Goal: Communication & Community: Answer question/provide support

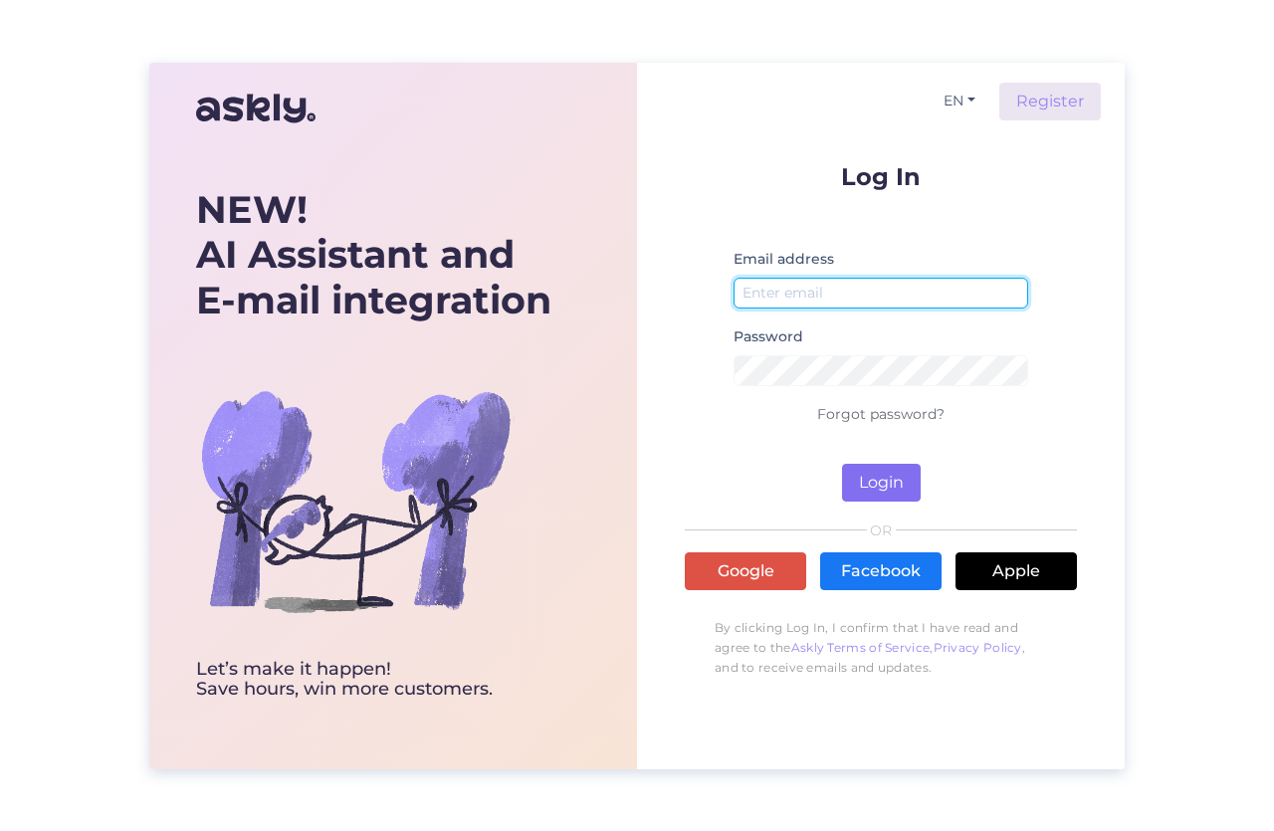
type input "[EMAIL_ADDRESS][DOMAIN_NAME]"
click at [871, 485] on button "Login" at bounding box center [881, 483] width 79 height 38
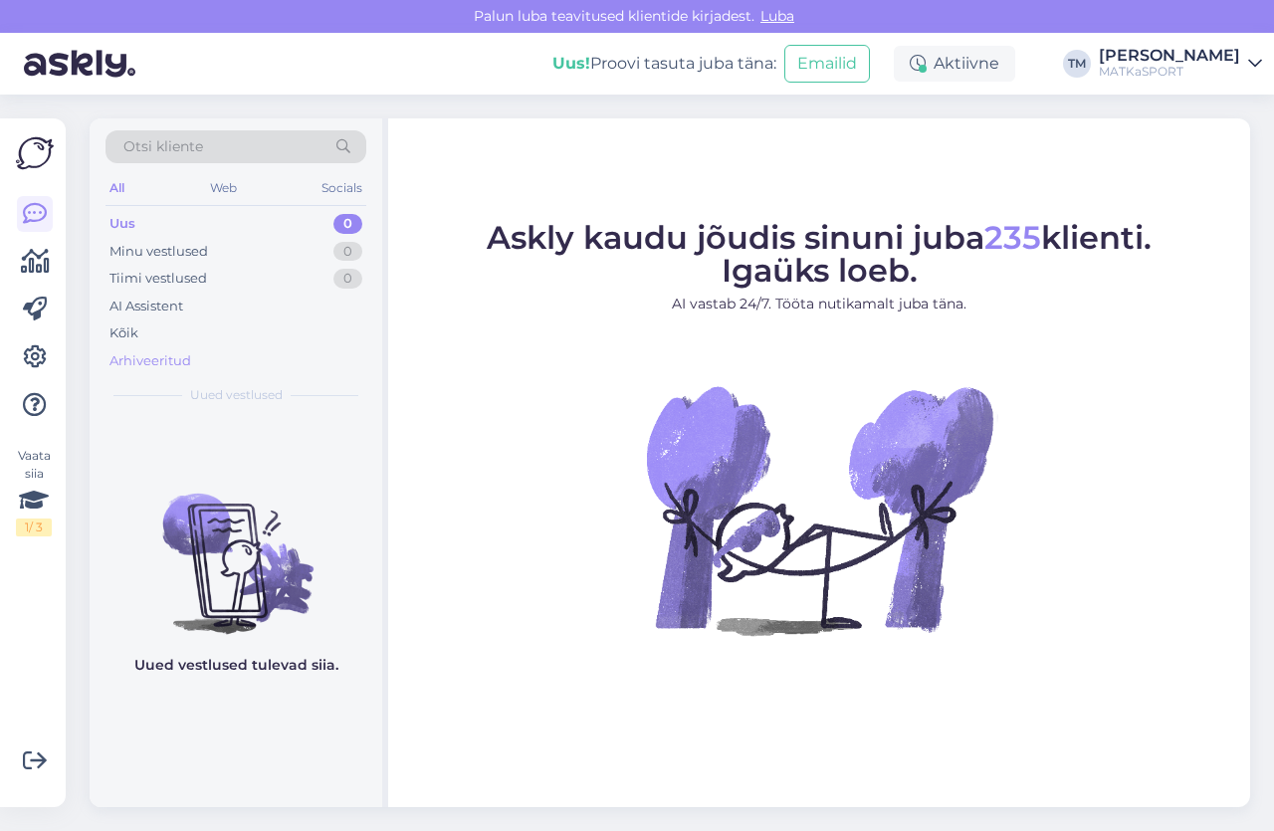
click at [144, 359] on div "Arhiveeritud" at bounding box center [150, 361] width 82 height 20
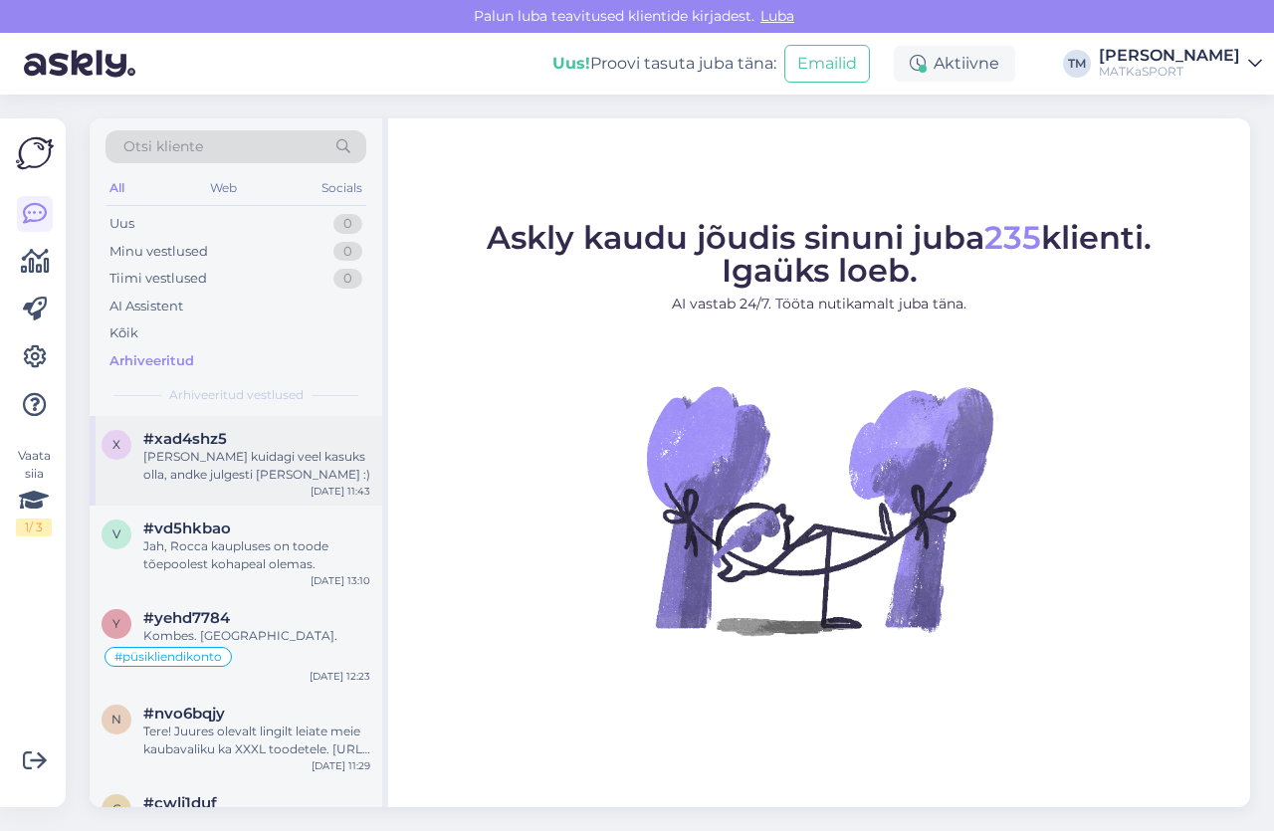
click at [276, 462] on div "[PERSON_NAME] kuidagi veel kasuks olla, andke julgesti [PERSON_NAME] :)" at bounding box center [256, 466] width 227 height 36
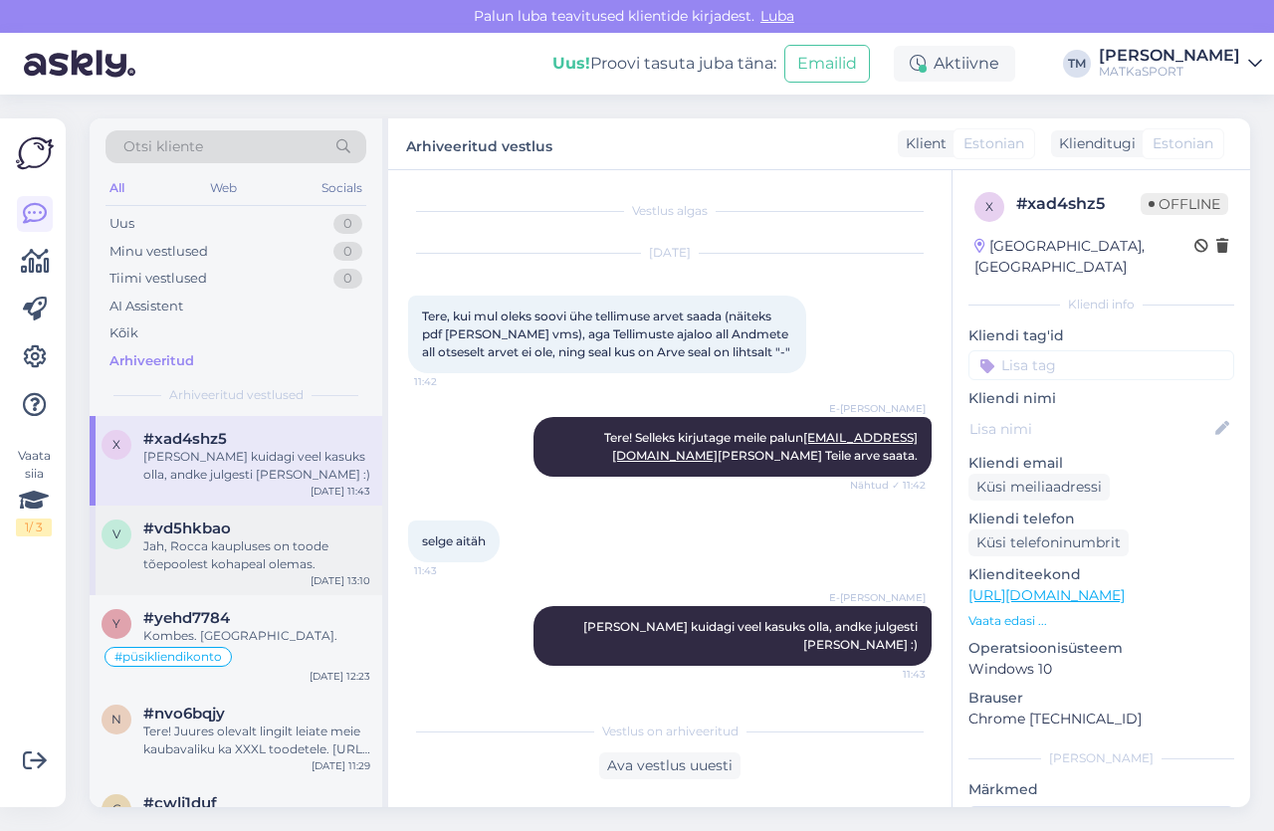
click at [234, 542] on div "Jah, Rocca kaupluses on toode tõepoolest kohapeal olemas." at bounding box center [256, 555] width 227 height 36
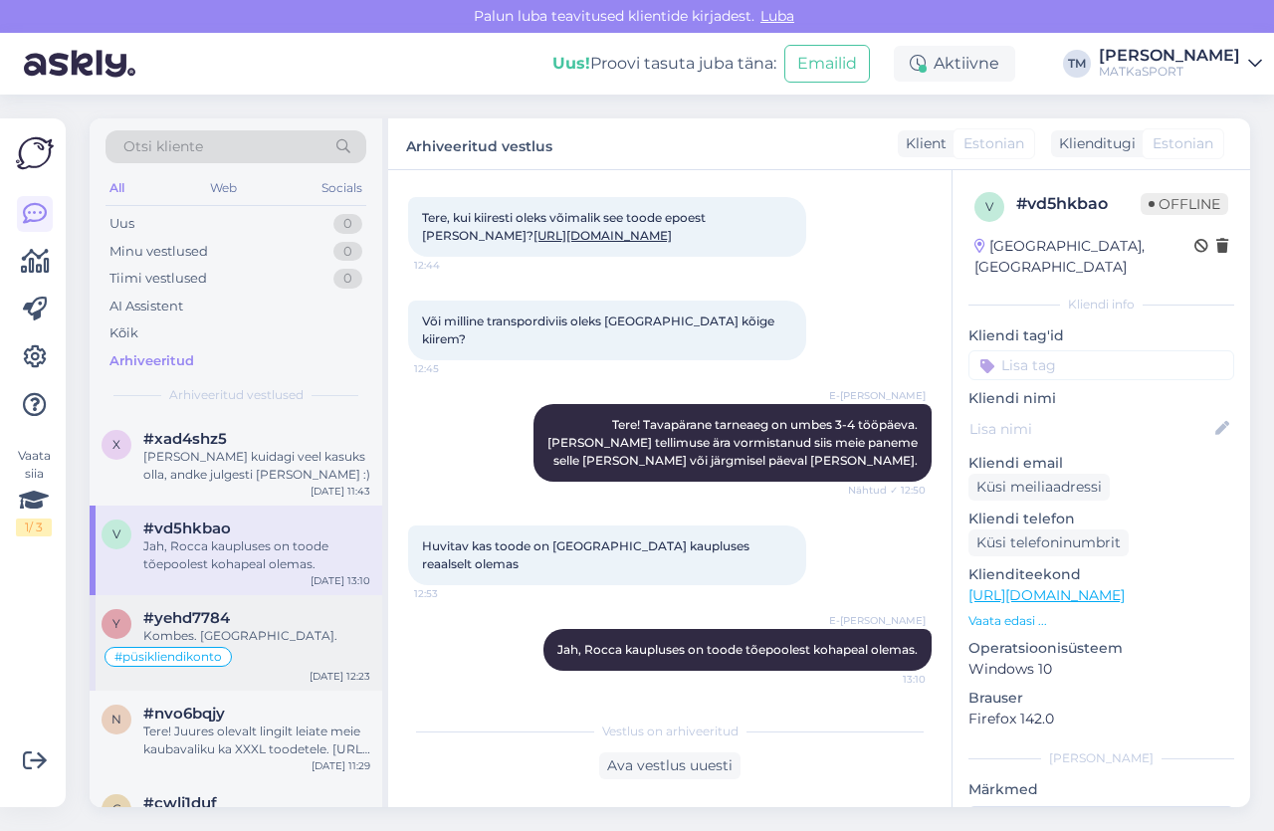
click at [194, 626] on span "#yehd7784" at bounding box center [186, 618] width 87 height 18
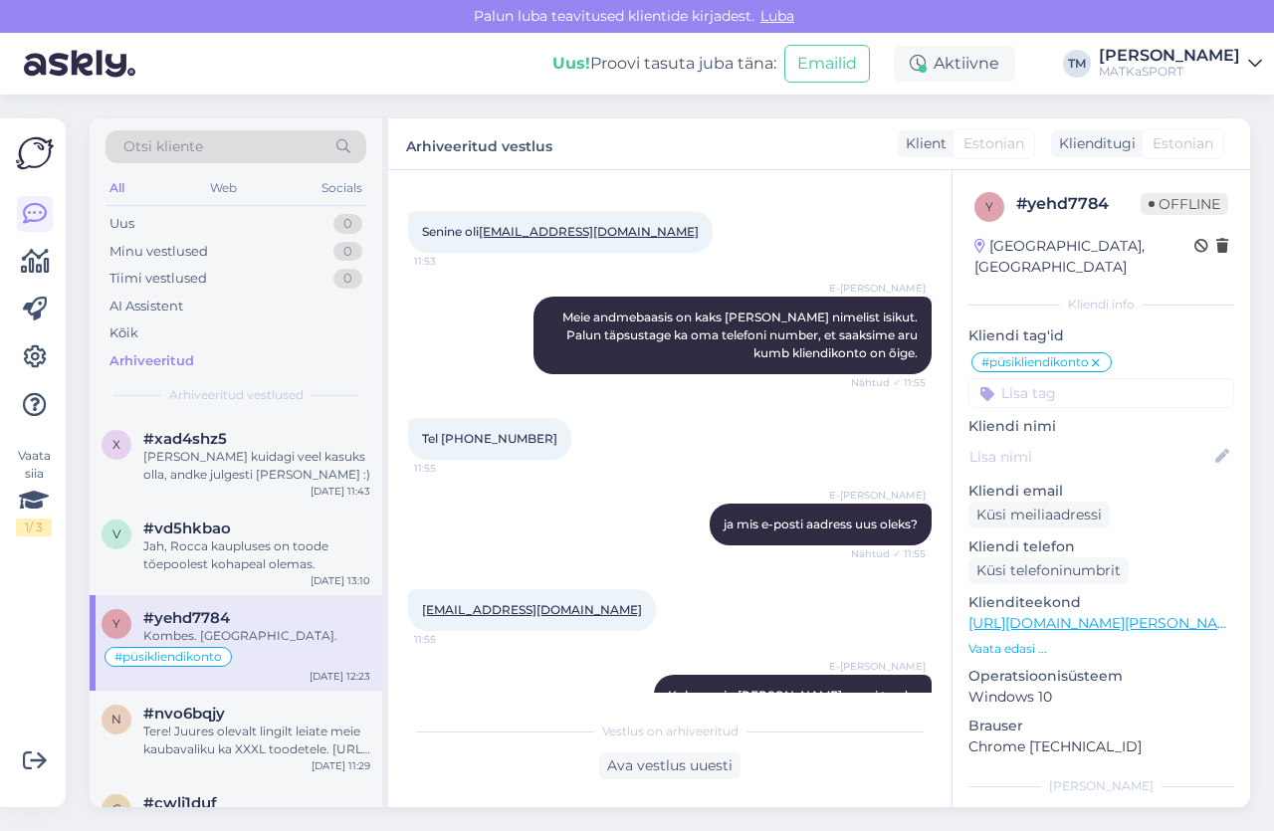
scroll to position [498, 0]
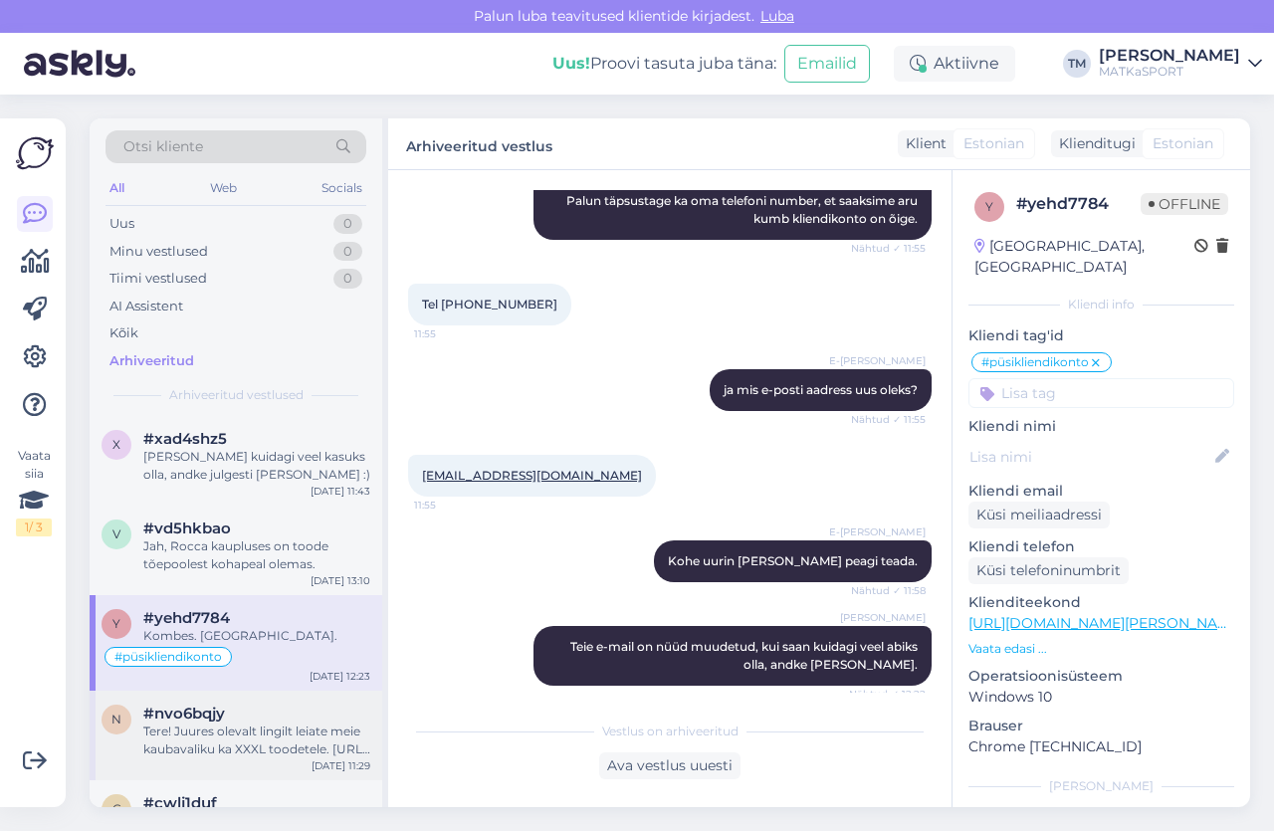
click at [186, 722] on span "#nvo6bqjy" at bounding box center [184, 714] width 82 height 18
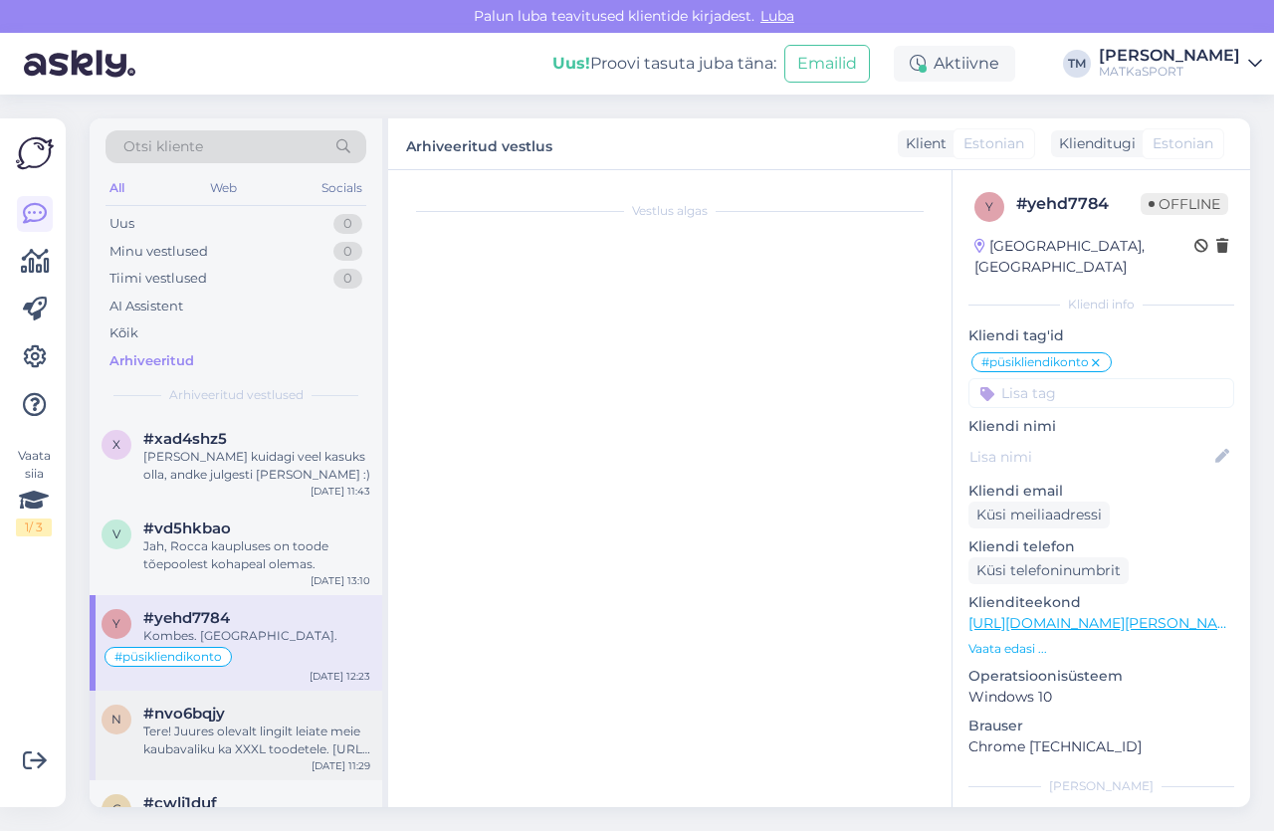
scroll to position [0, 0]
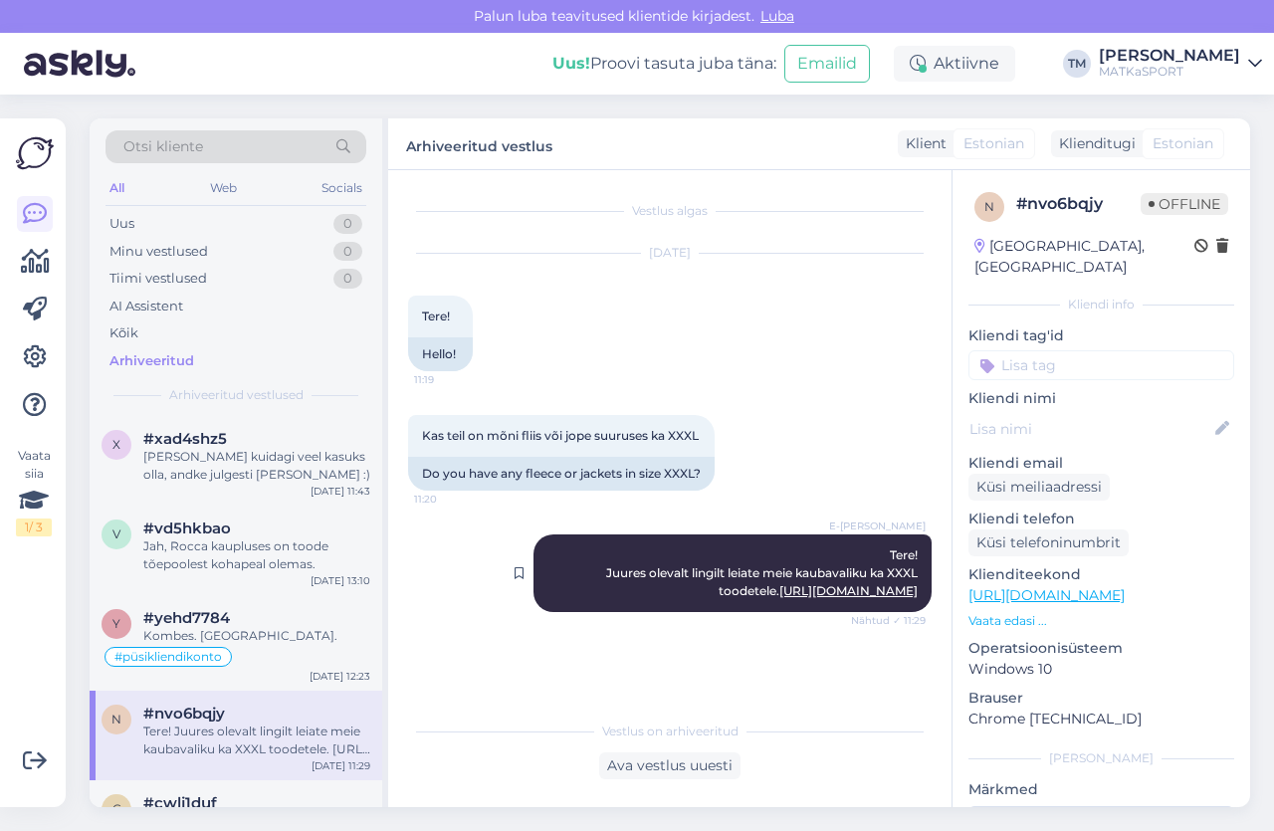
click at [779, 598] on link "[URL][DOMAIN_NAME]" at bounding box center [848, 590] width 138 height 15
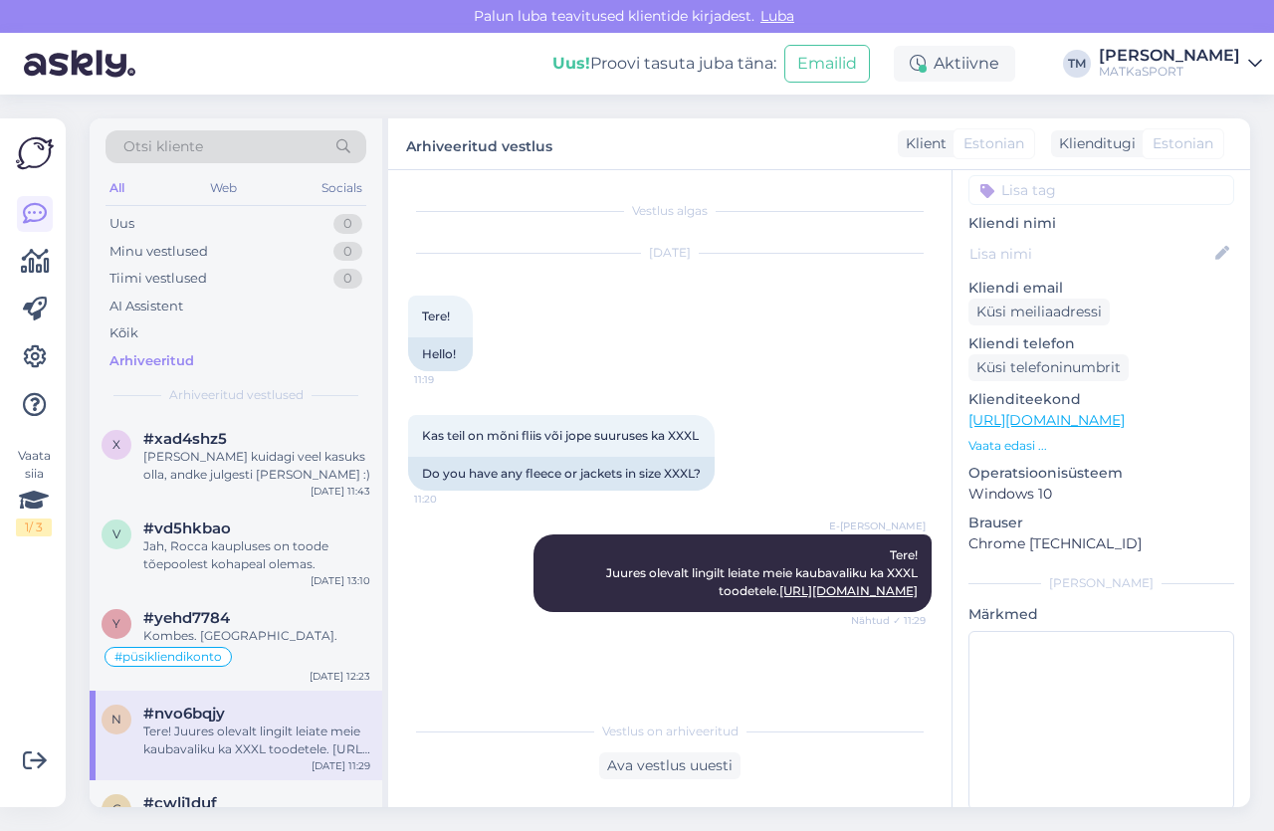
scroll to position [187, 0]
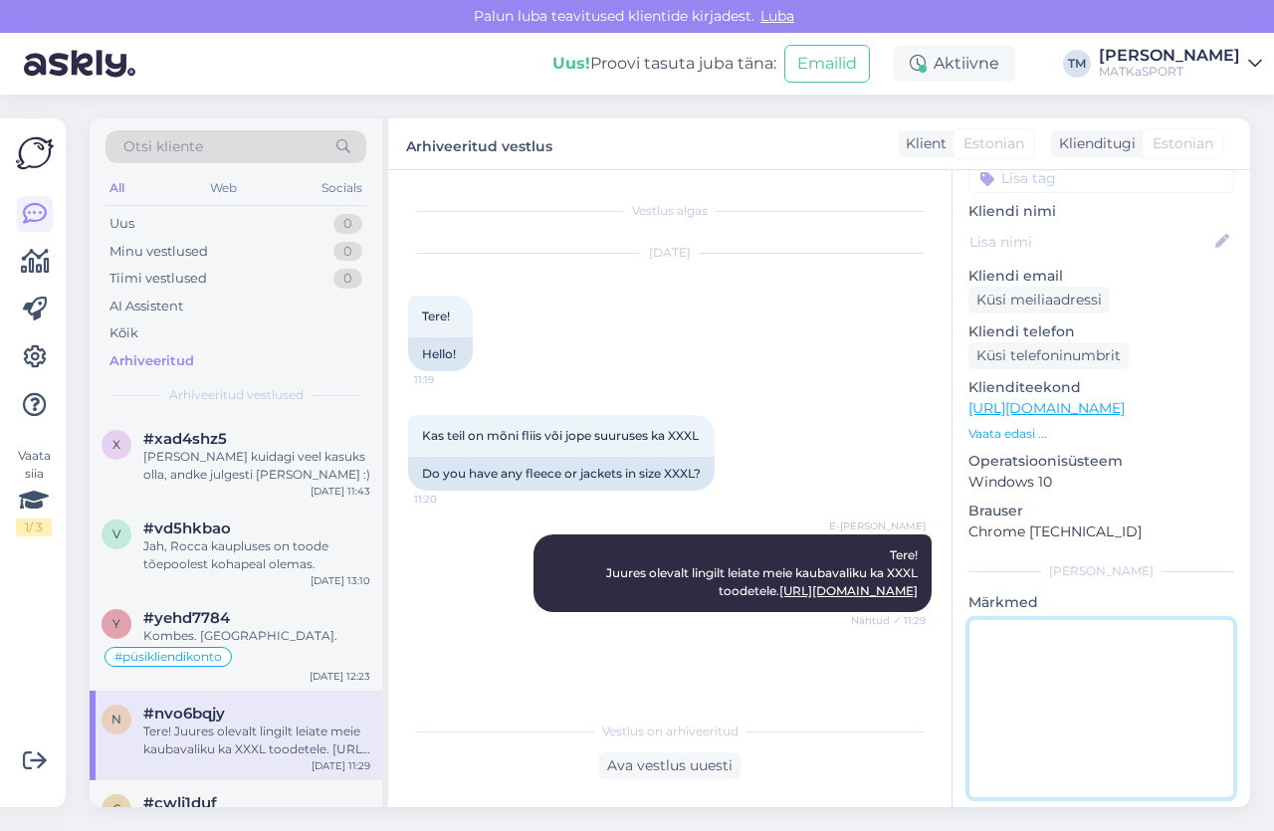
click at [1018, 623] on textarea at bounding box center [1101, 708] width 266 height 179
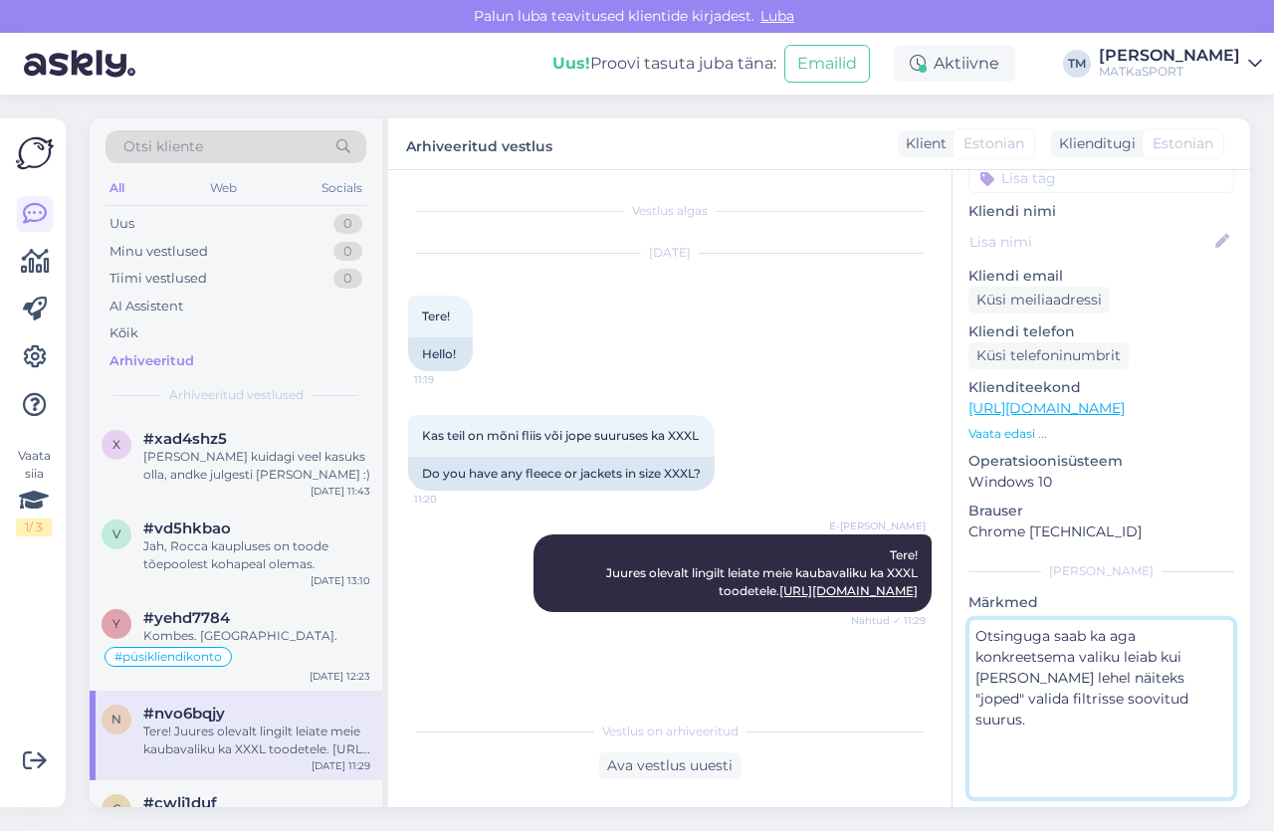
click at [1107, 619] on textarea "Otsinguga saab ka aga konkreetsema valiku leiab kui [PERSON_NAME] lehel näiteks…" at bounding box center [1101, 708] width 266 height 179
click at [1192, 681] on textarea "Otsinguga saab ka, aga konkreetsema valiku leiab kui [PERSON_NAME] lehel näitek…" at bounding box center [1101, 708] width 266 height 179
click at [1189, 657] on textarea "Otsinguga saab ka, aga konkreetsema valiku leiab kui [PERSON_NAME] lehel näitek…" at bounding box center [1101, 708] width 266 height 179
click at [1007, 680] on textarea "Otsinguga saab ka, aga konkreetsema valiku leiab kui Kategoori lehel näiteks "j…" at bounding box center [1101, 708] width 266 height 179
click at [1185, 764] on textarea "Otsinguga saab ka, aga konkreetsema valiku leiab kui Kategoori lehel näiteks "j…" at bounding box center [1101, 708] width 266 height 179
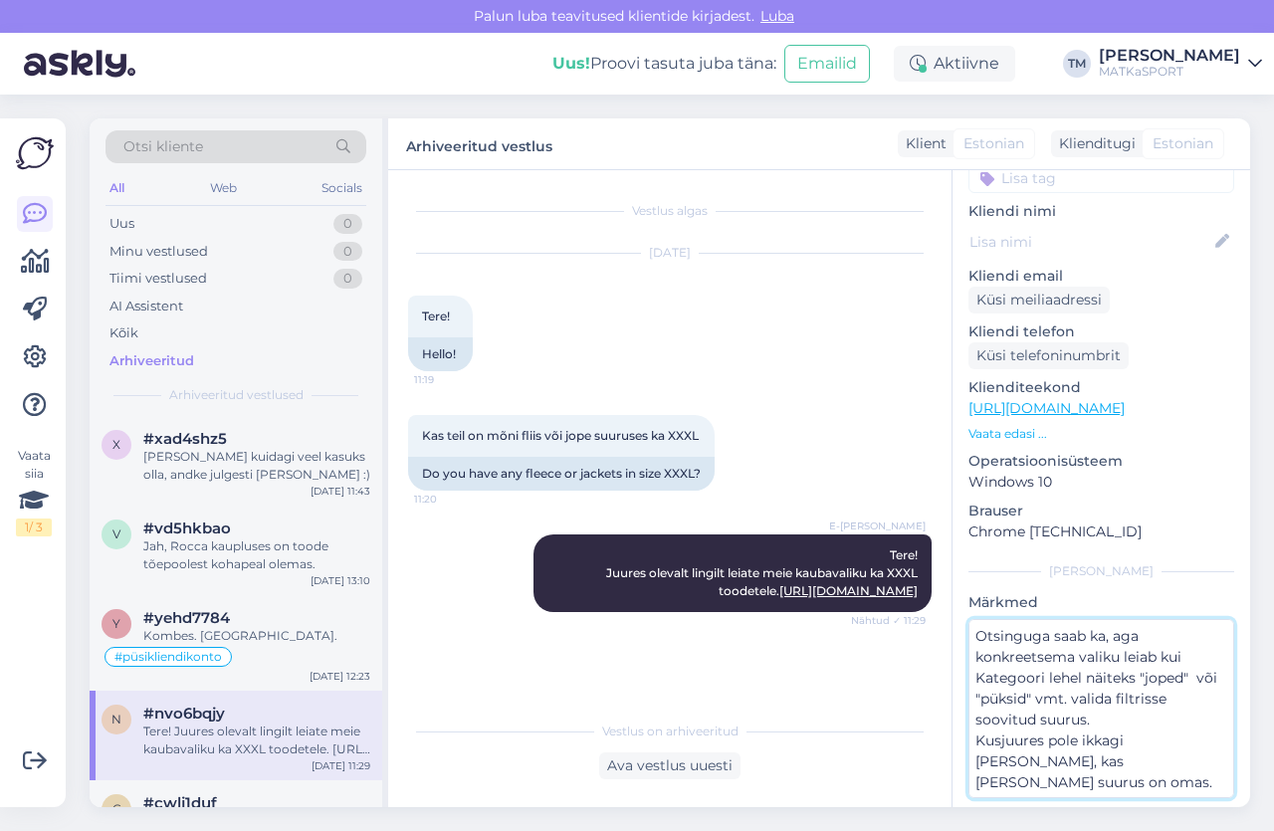
scroll to position [23, 0]
drag, startPoint x: 1150, startPoint y: 742, endPoint x: 1176, endPoint y: 740, distance: 26.9
click at [1176, 740] on textarea "Otsinguga saab ka, aga konkreetsema valiku leiab kui Kategoori lehel näiteks "j…" at bounding box center [1101, 708] width 266 height 179
click at [1177, 716] on textarea "Otsinguga saab ka, aga konkreetsema valiku leiab kui Kategoori lehel näiteks "j…" at bounding box center [1101, 708] width 266 height 179
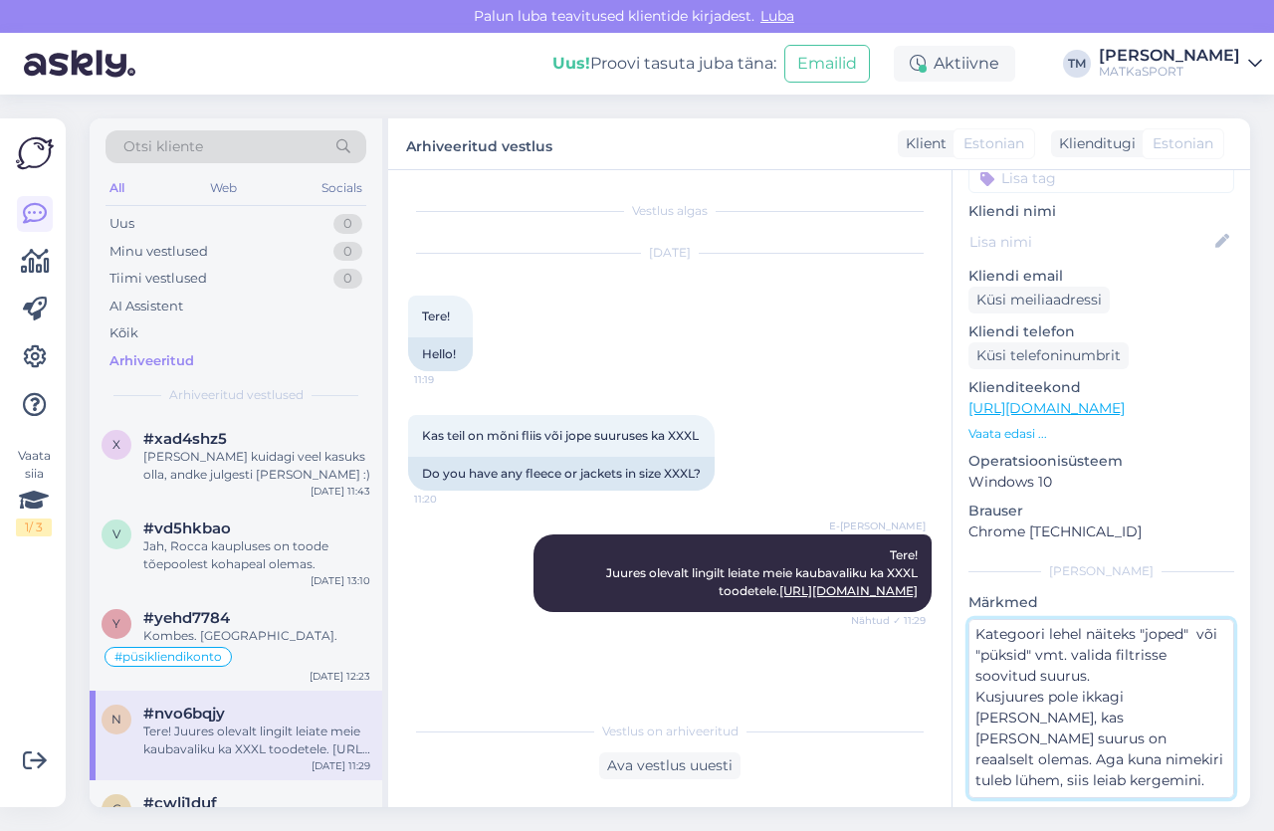
click at [1082, 756] on textarea "Otsinguga saab ka, aga konkreetsema valiku leiab kui Kategoori lehel näiteks "j…" at bounding box center [1101, 708] width 266 height 179
type textarea "Otsinguga saab ka, aga konkreetsema valiku leiab kui Kategoori lehel näiteks "j…"
click at [834, 704] on div "Vestlus algas [DATE] Tere! 11:19 Hello! Kas teil on mõni fliis või jope suuruse…" at bounding box center [669, 488] width 563 height 637
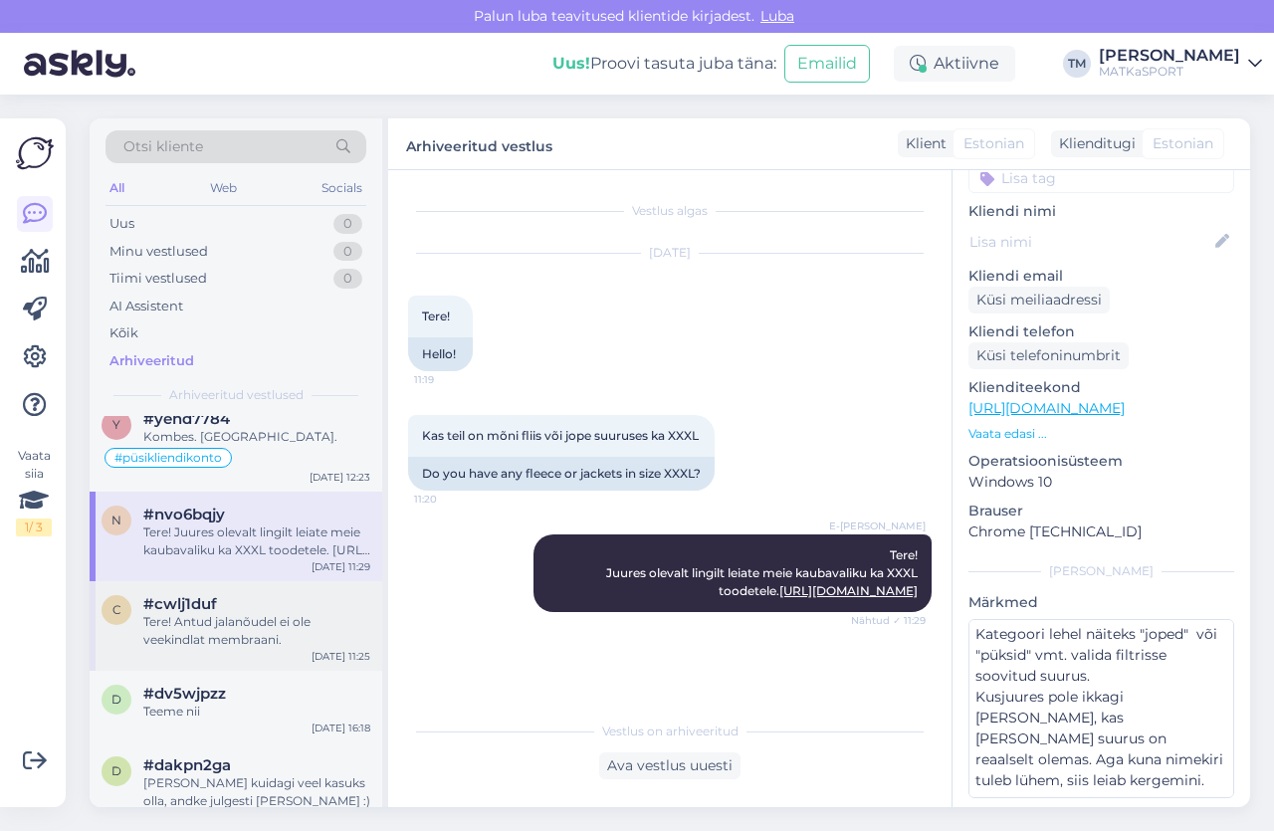
click at [217, 626] on div "Tere! Antud jalanõudel ei ole veekindlat membraani." at bounding box center [256, 631] width 227 height 36
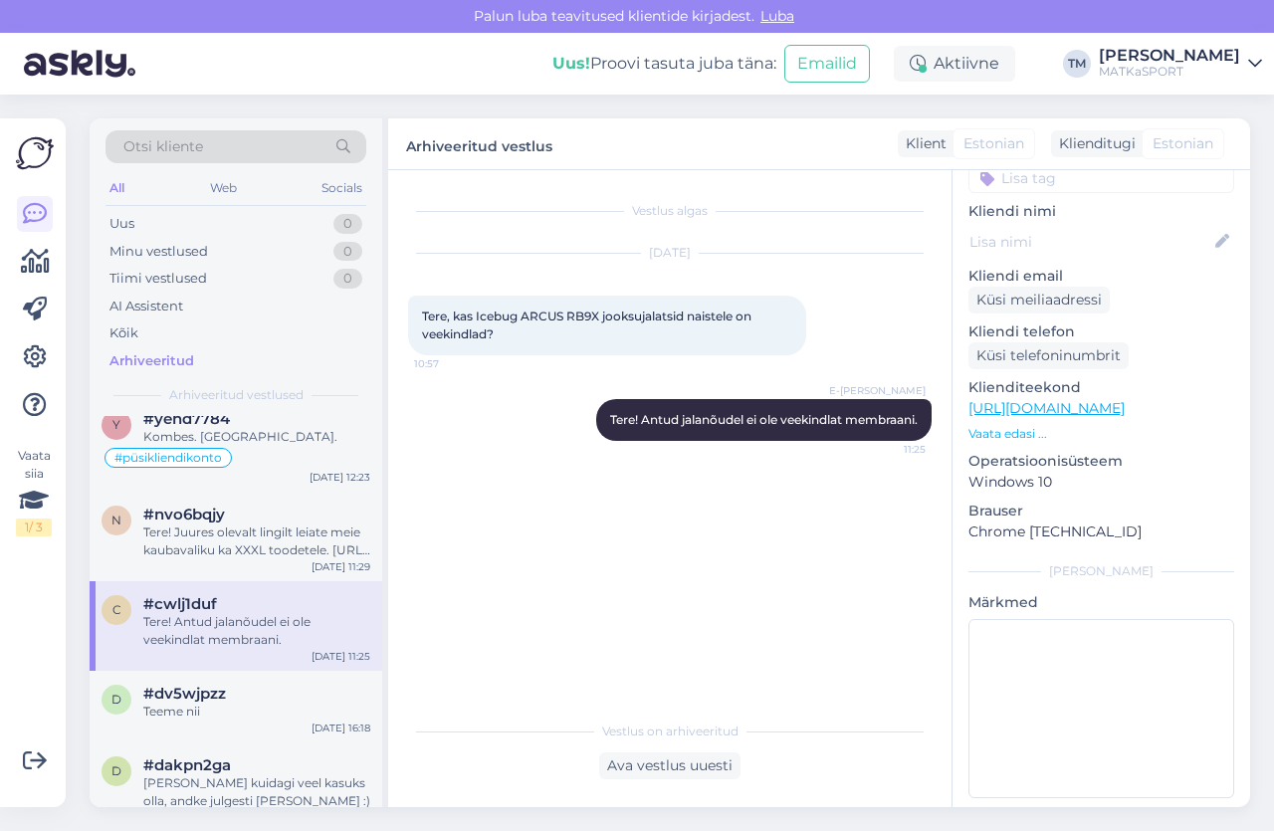
scroll to position [0, 0]
click at [193, 695] on span "#dv5wjpzz" at bounding box center [184, 694] width 83 height 18
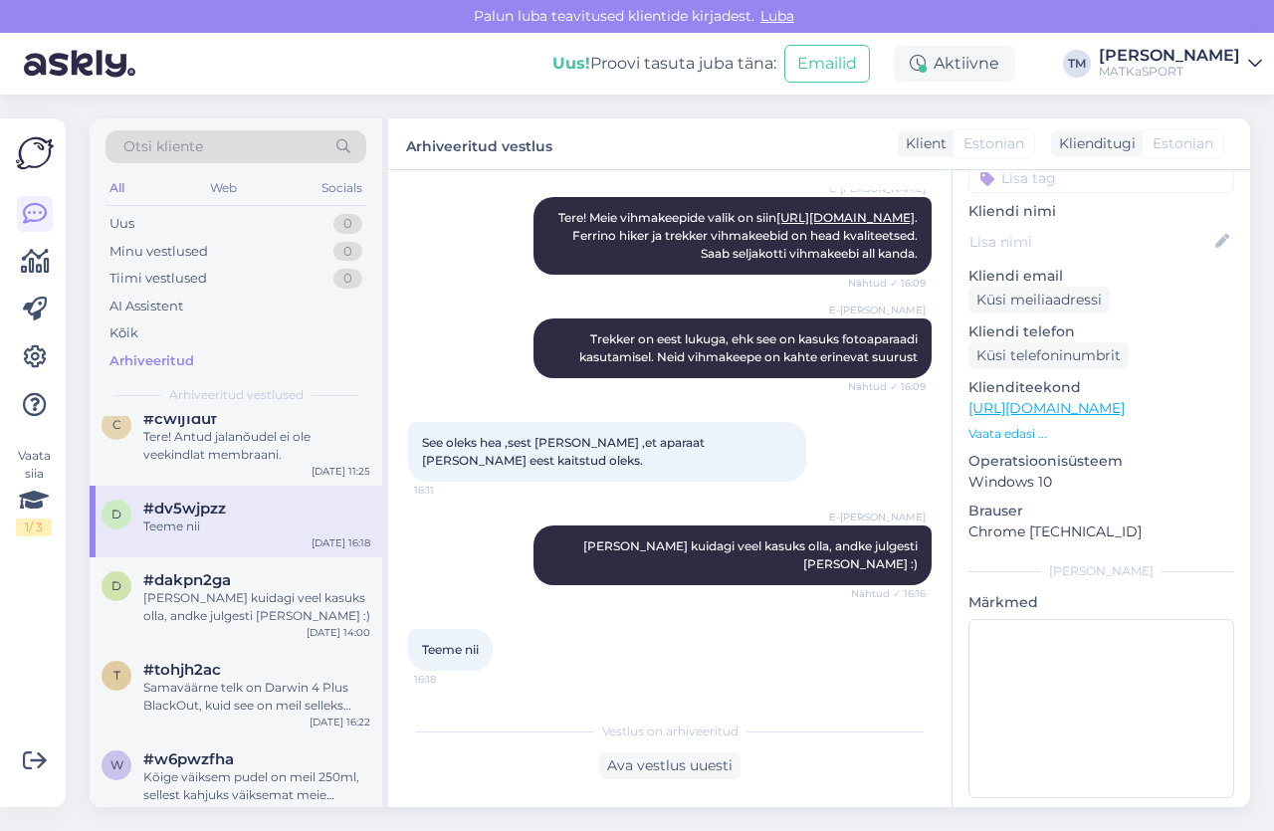
scroll to position [398, 0]
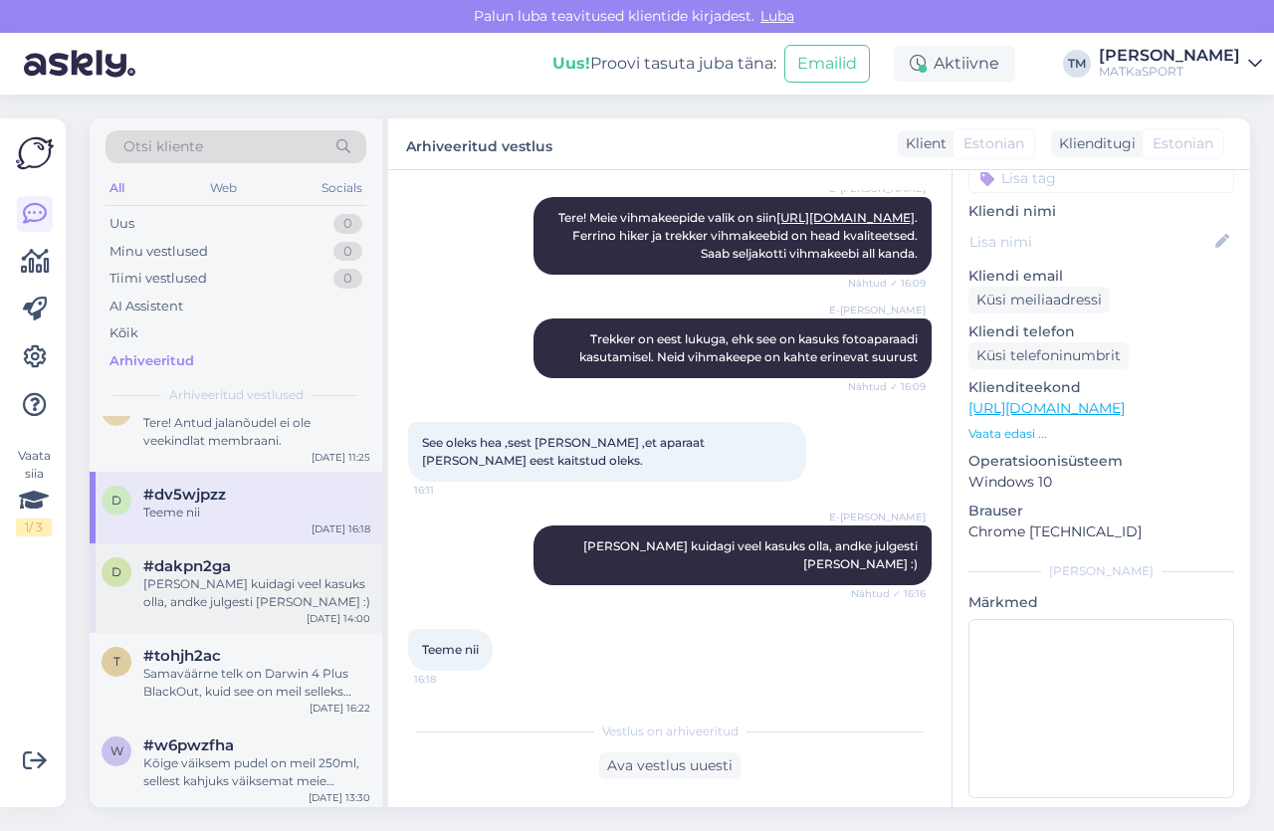
click at [265, 584] on div "[PERSON_NAME] kuidagi veel kasuks olla, andke julgesti [PERSON_NAME] :)" at bounding box center [256, 593] width 227 height 36
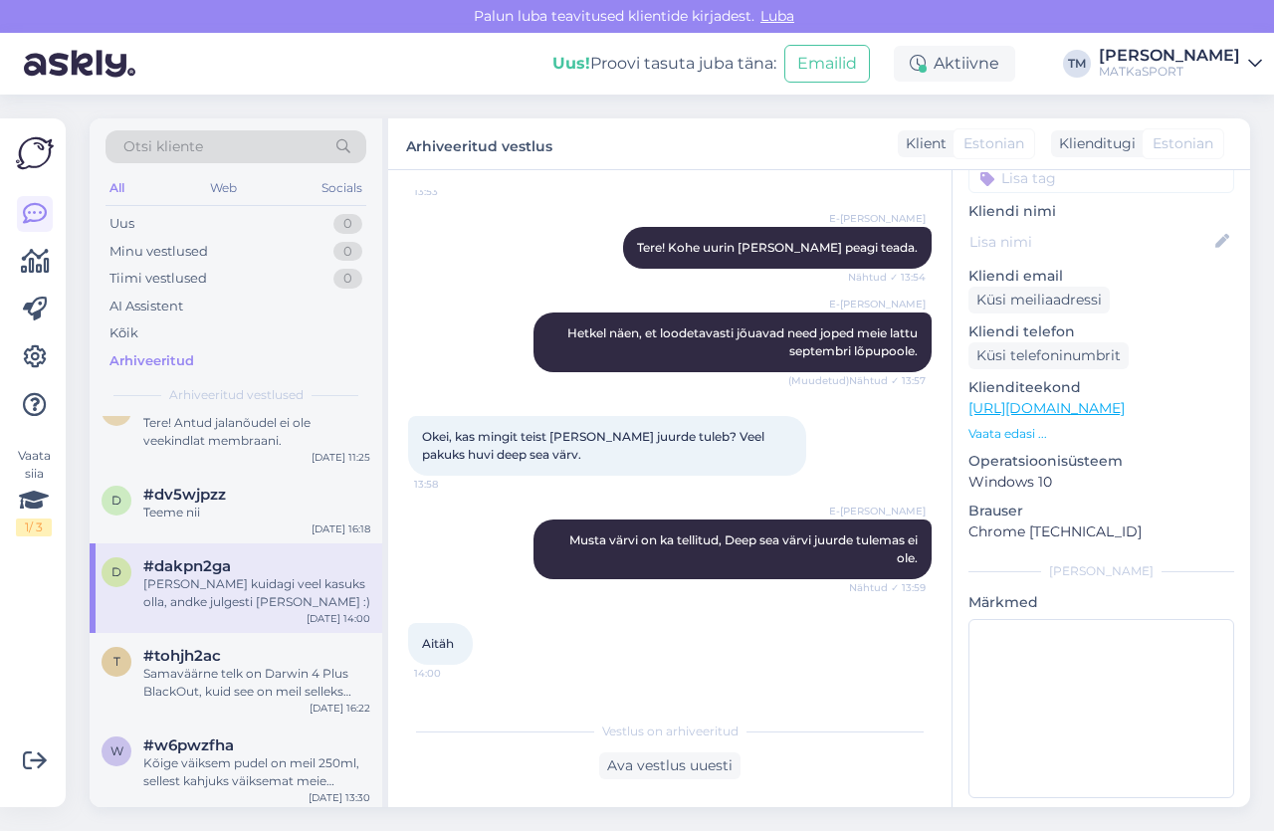
scroll to position [252, 0]
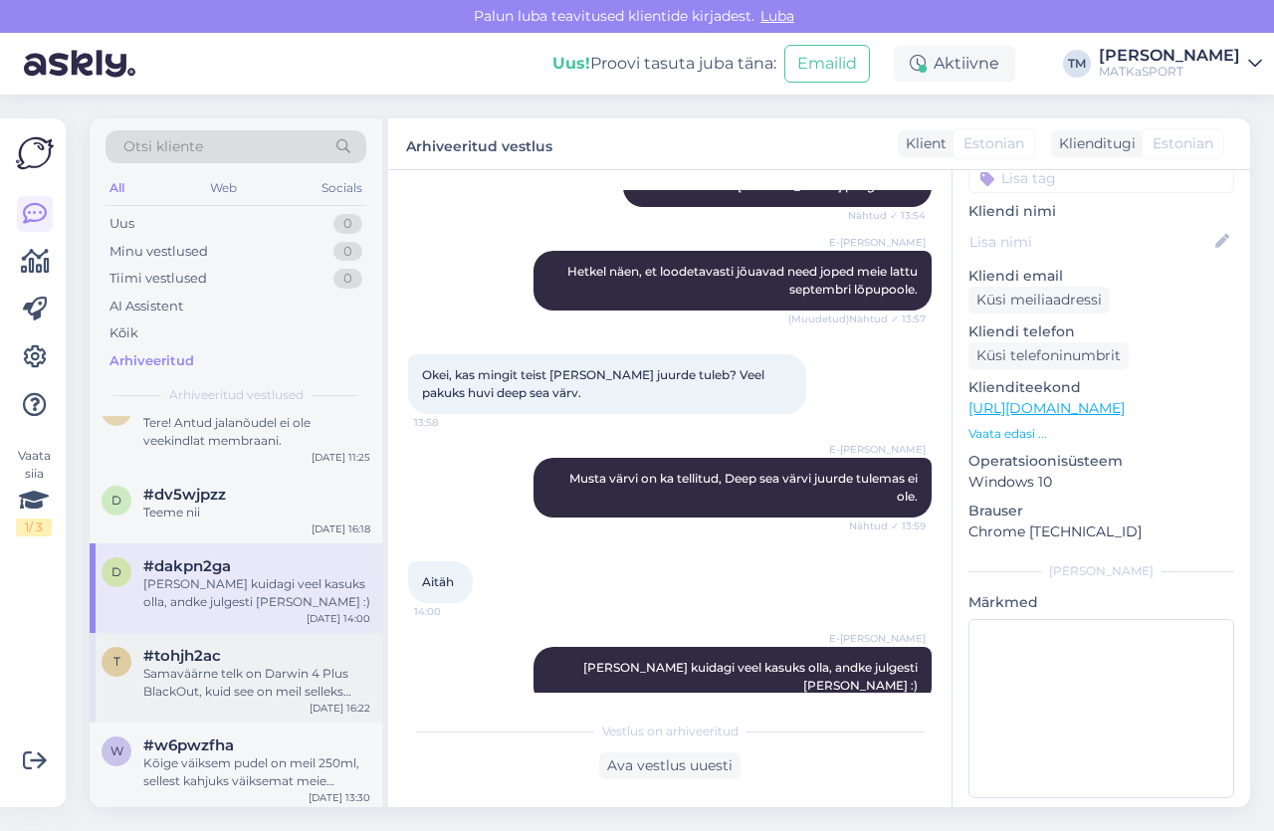
click at [219, 672] on div "Samaväärne telk on Darwin 4 Plus BlackOut, kuid see on meil selleks aastaks jub…" at bounding box center [256, 683] width 227 height 36
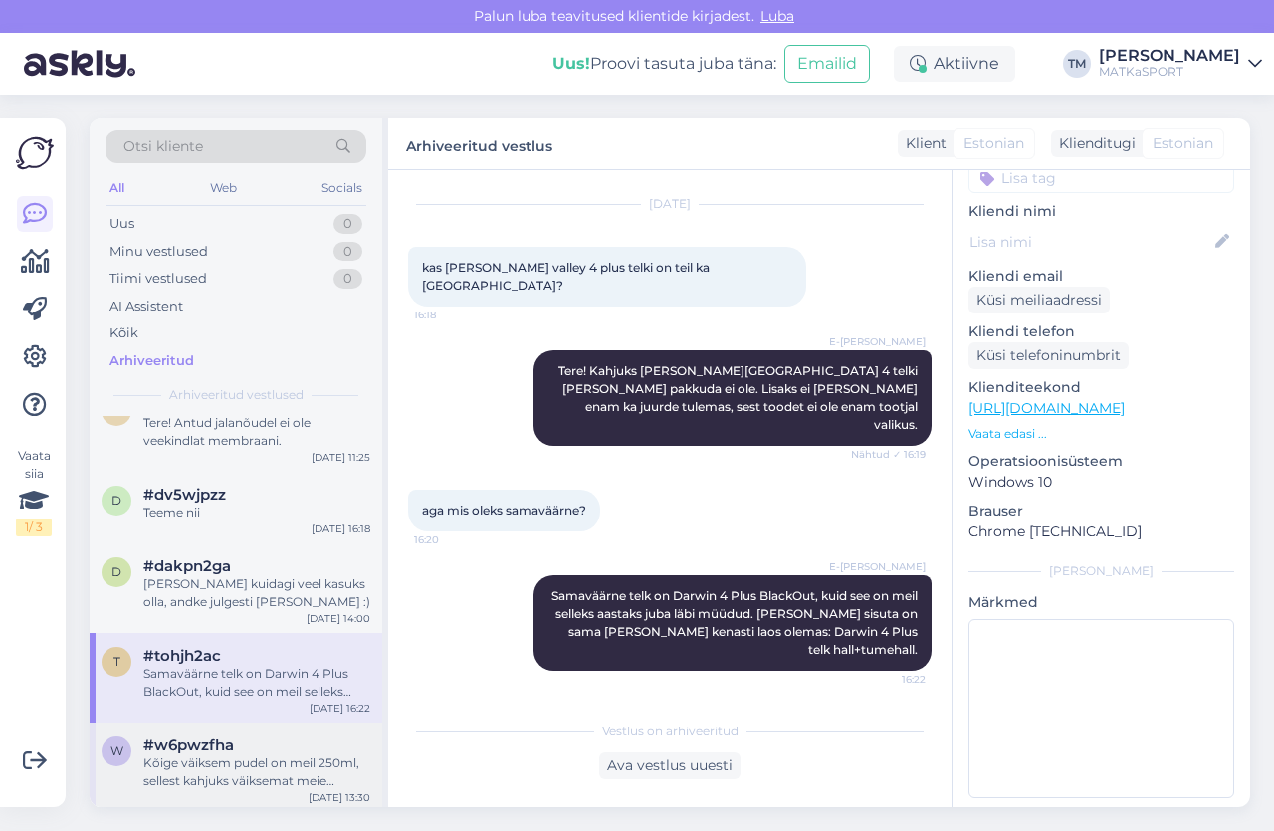
click at [216, 757] on div "Kõige väiksem pudel on meil 250ml, sellest kahjuks väiksemat meie tootevalikus …" at bounding box center [256, 772] width 227 height 36
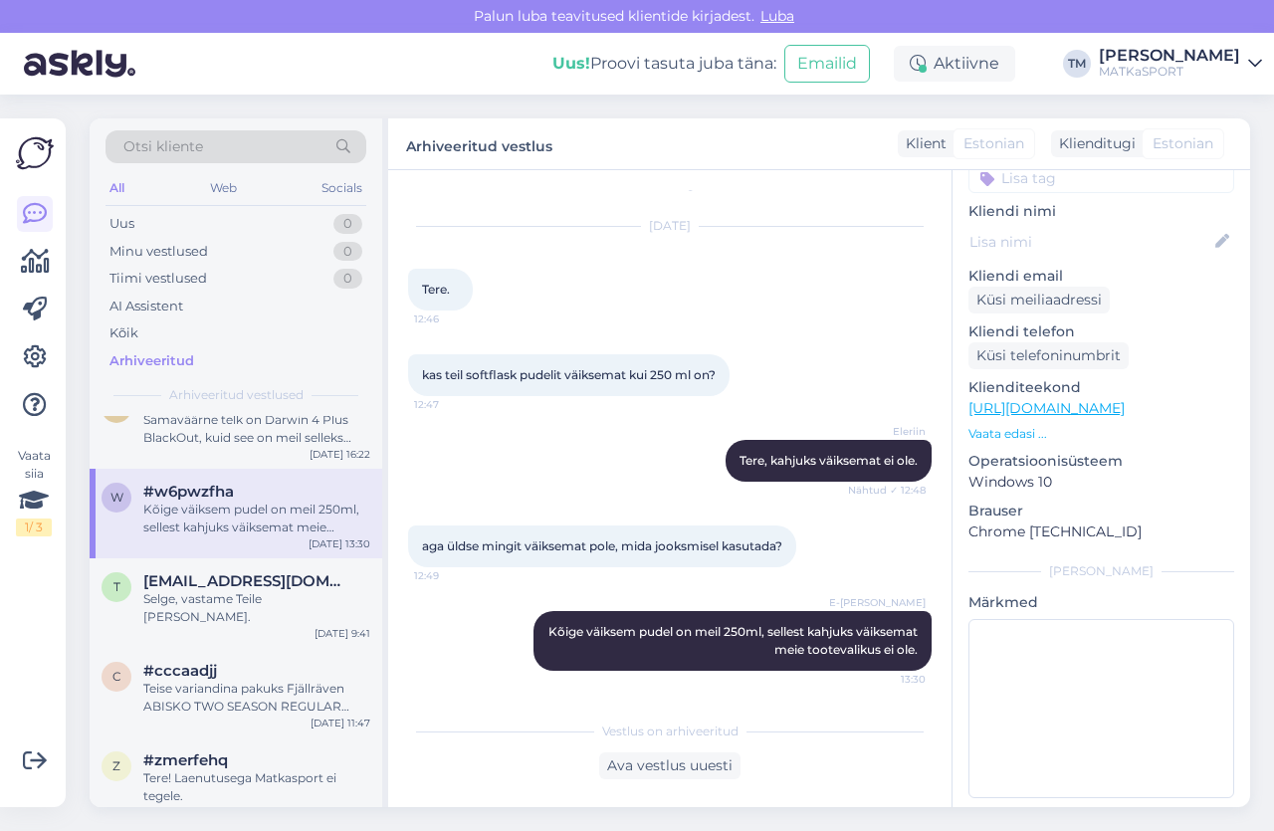
scroll to position [697, 0]
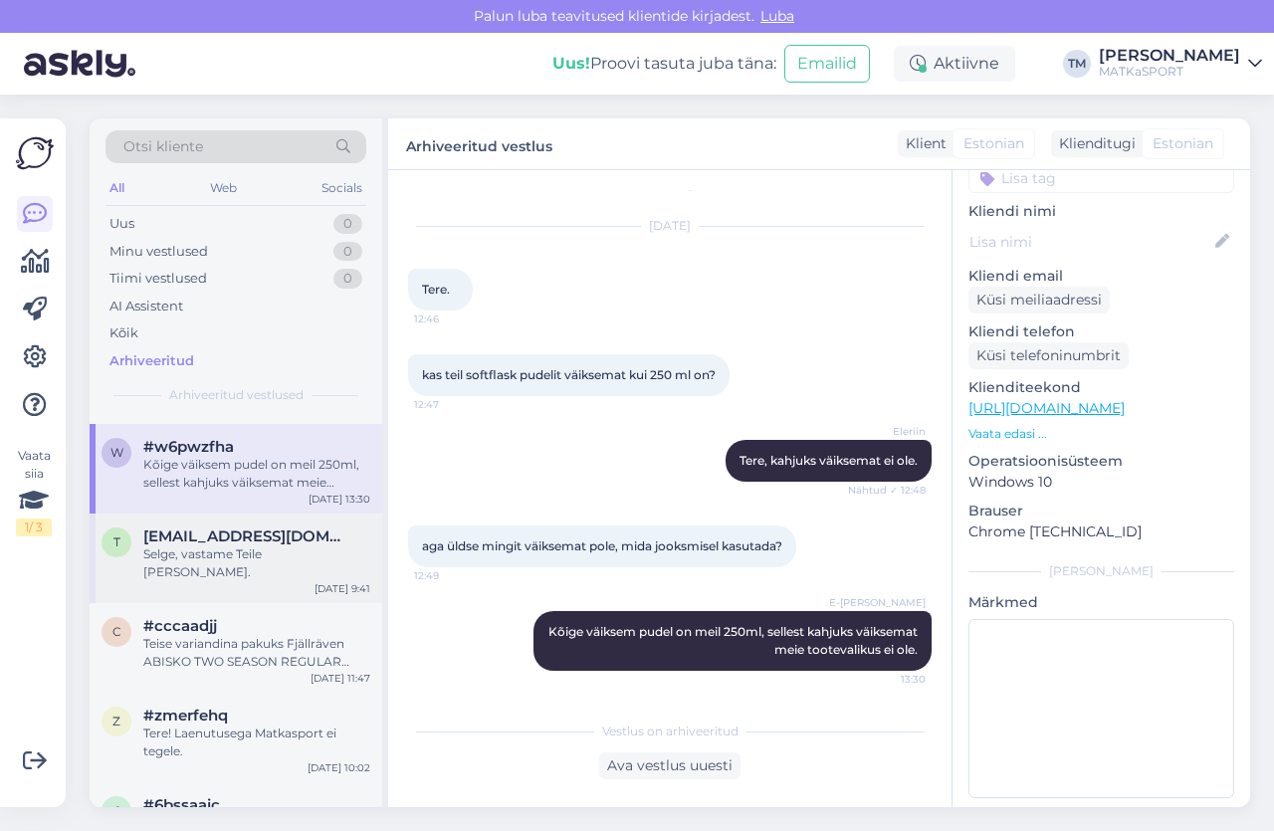
click at [267, 540] on span "[EMAIL_ADDRESS][DOMAIN_NAME]" at bounding box center [246, 536] width 207 height 18
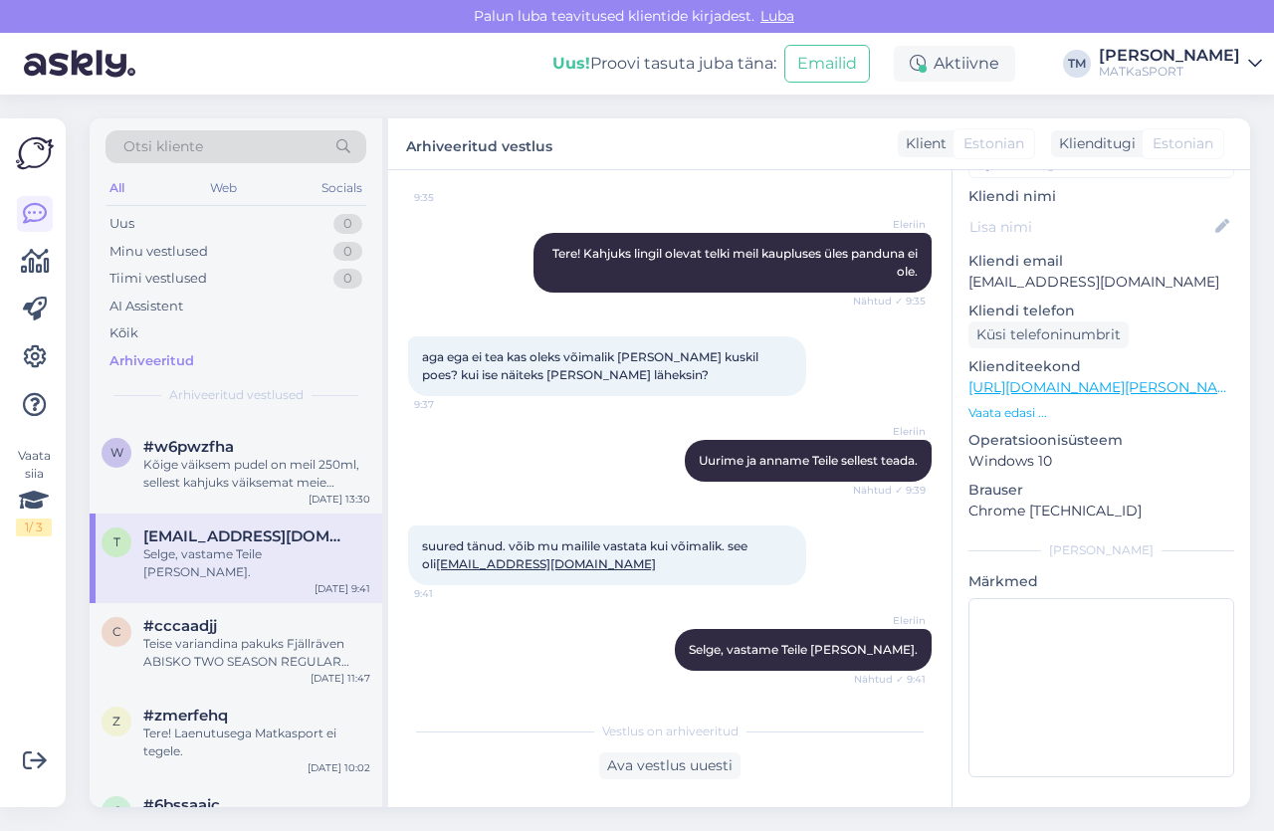
scroll to position [459, 0]
click at [214, 635] on div "Teise variandina pakuks Fjällräven ABISKO TWO SEASON REGULAR magamiskotti [URL]…" at bounding box center [256, 653] width 227 height 36
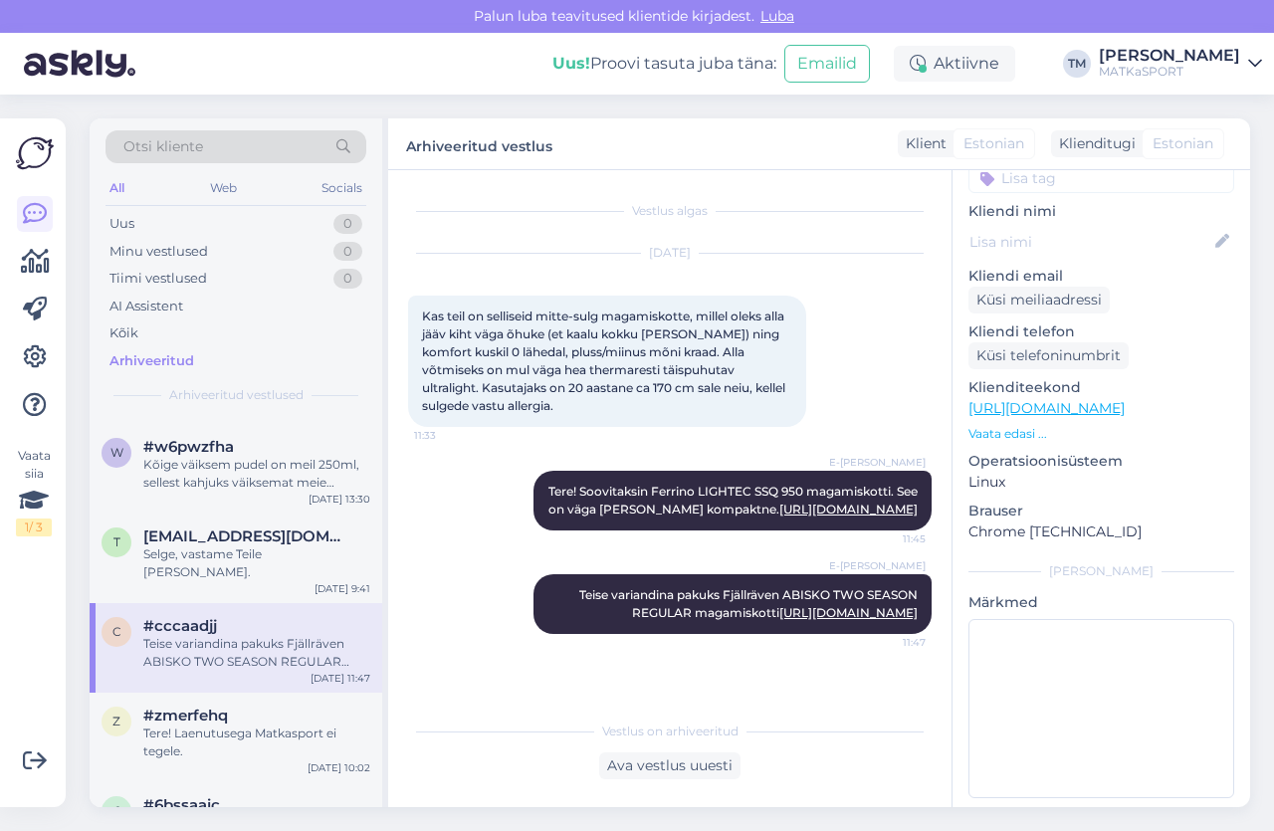
scroll to position [796, 0]
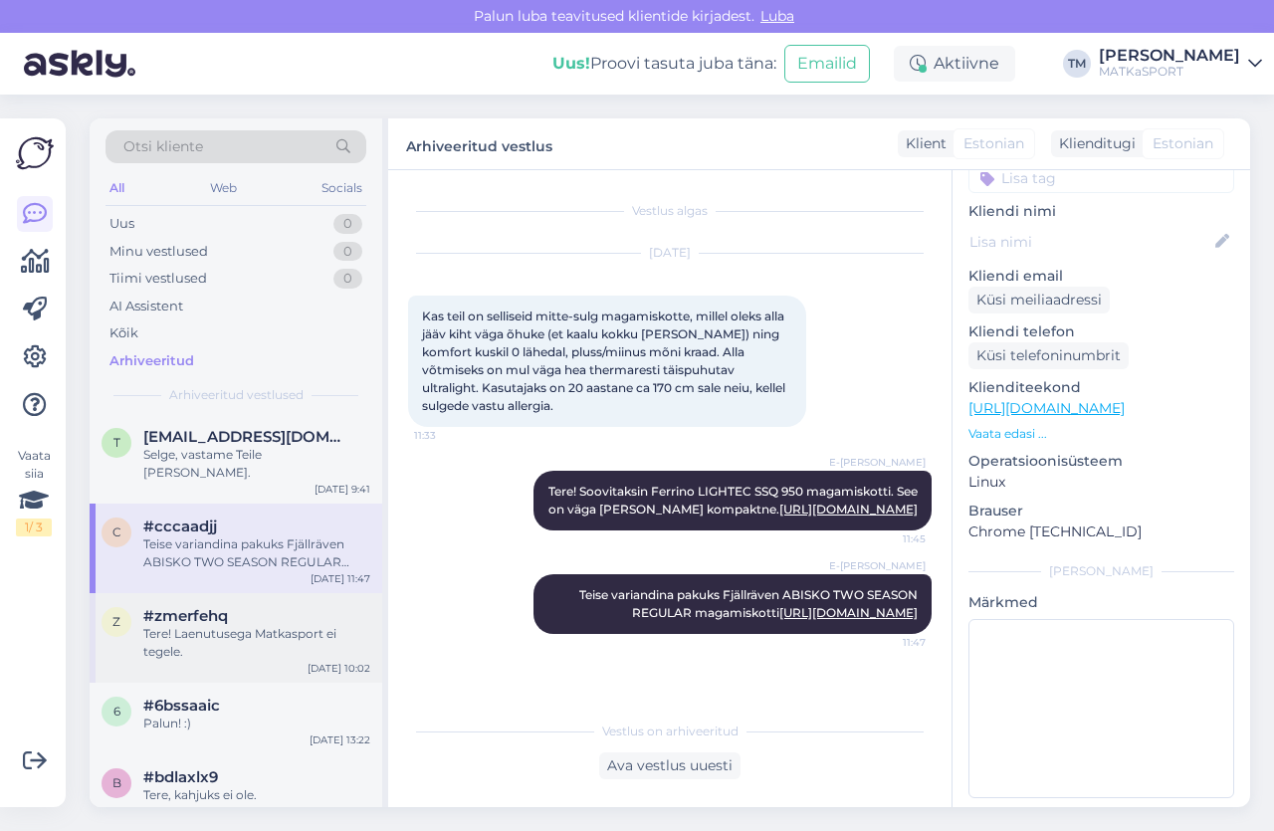
click at [226, 625] on div "Tere! Laenutusega Matkasport ei tegele." at bounding box center [256, 643] width 227 height 36
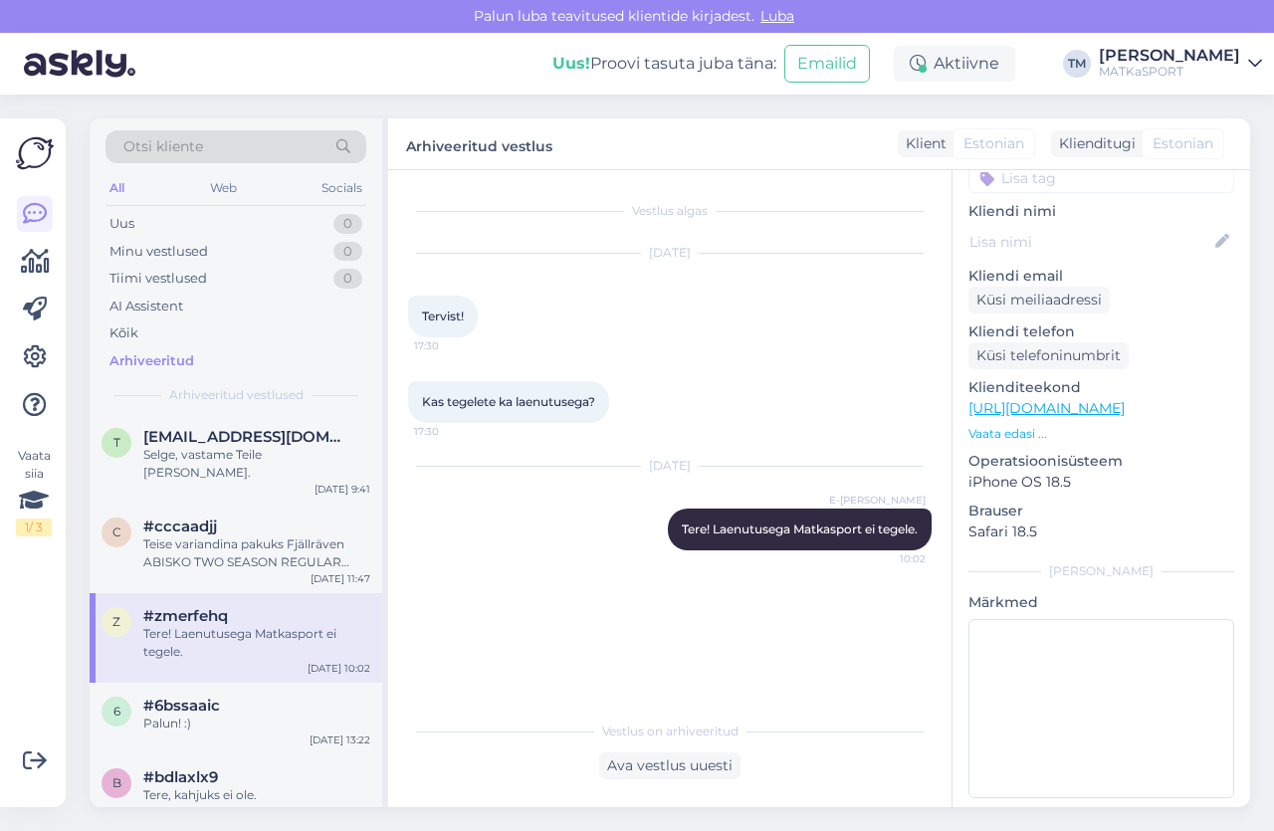
scroll to position [0, 0]
click at [182, 715] on div "Palun! :)" at bounding box center [256, 724] width 227 height 18
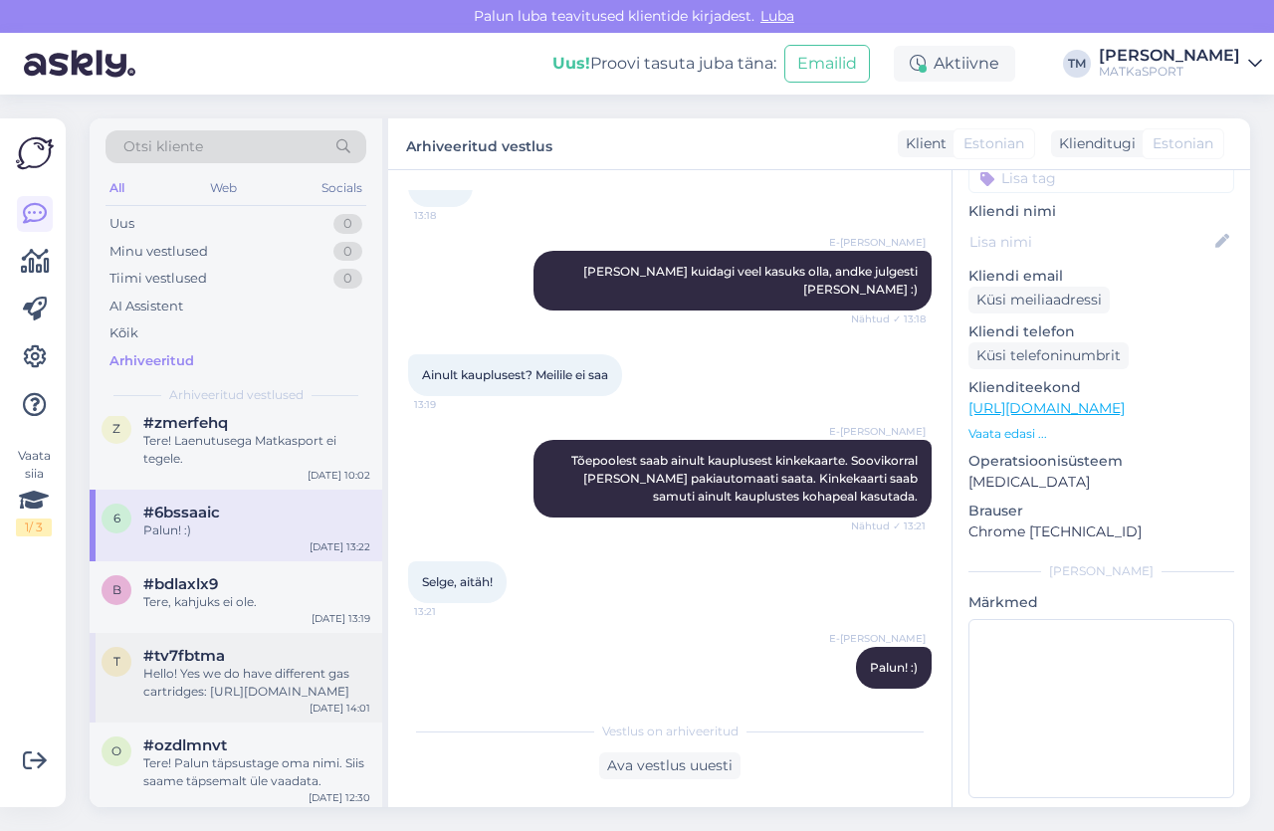
scroll to position [995, 0]
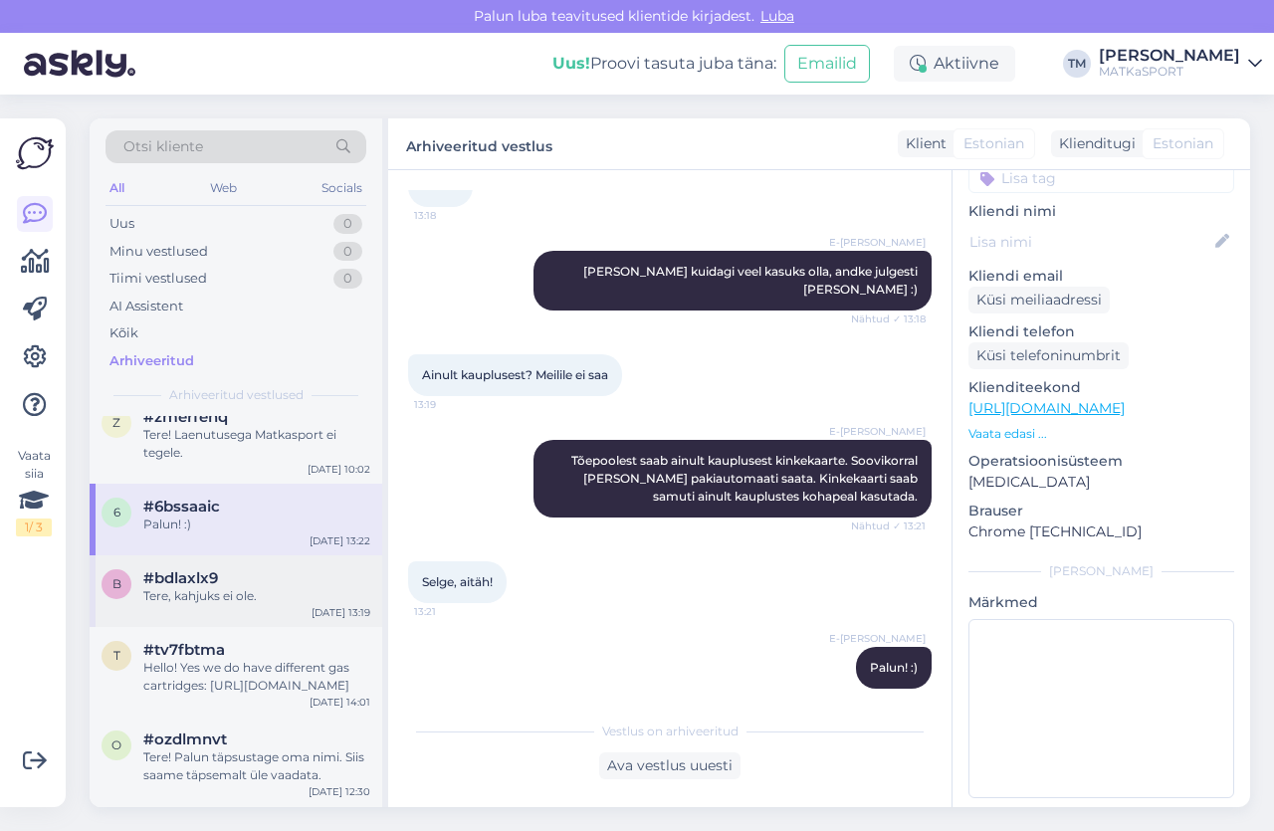
click at [216, 587] on div "Tere, kahjuks ei ole." at bounding box center [256, 596] width 227 height 18
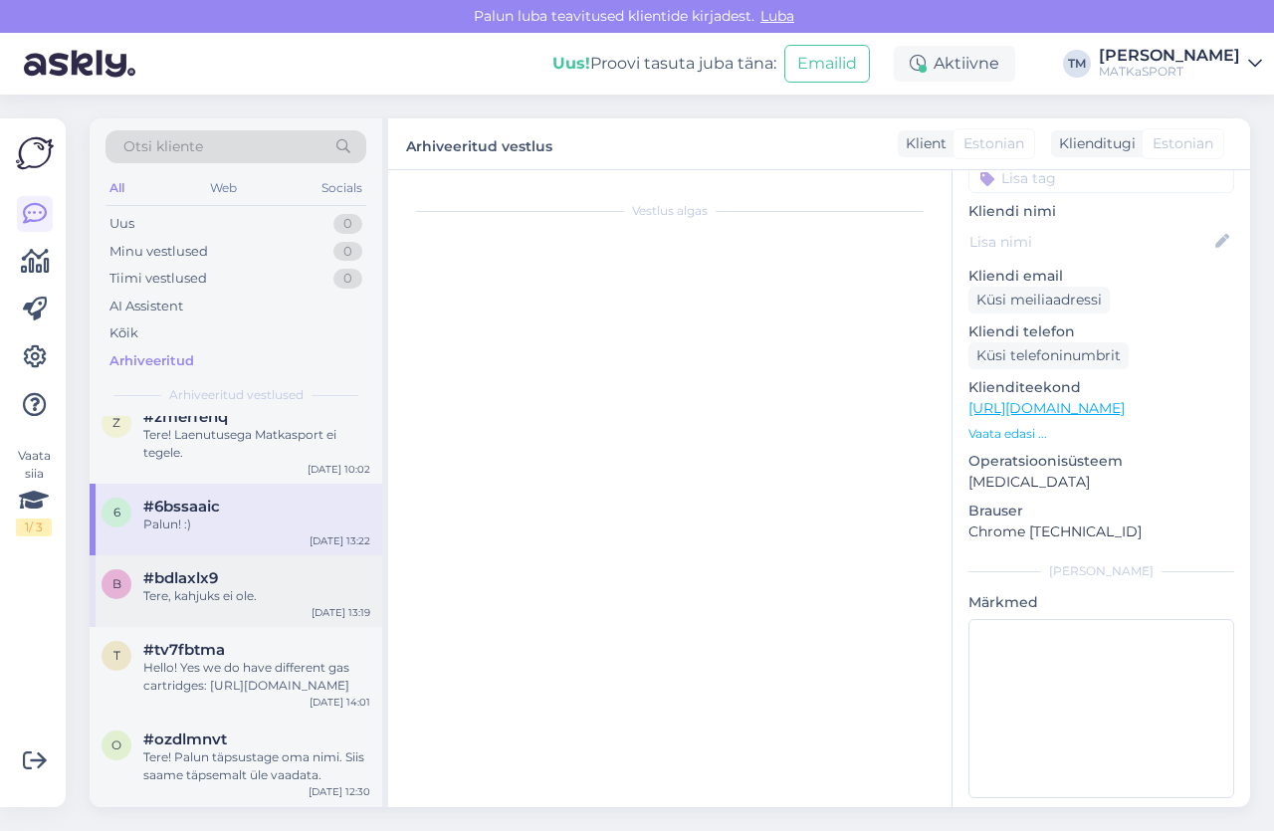
scroll to position [0, 0]
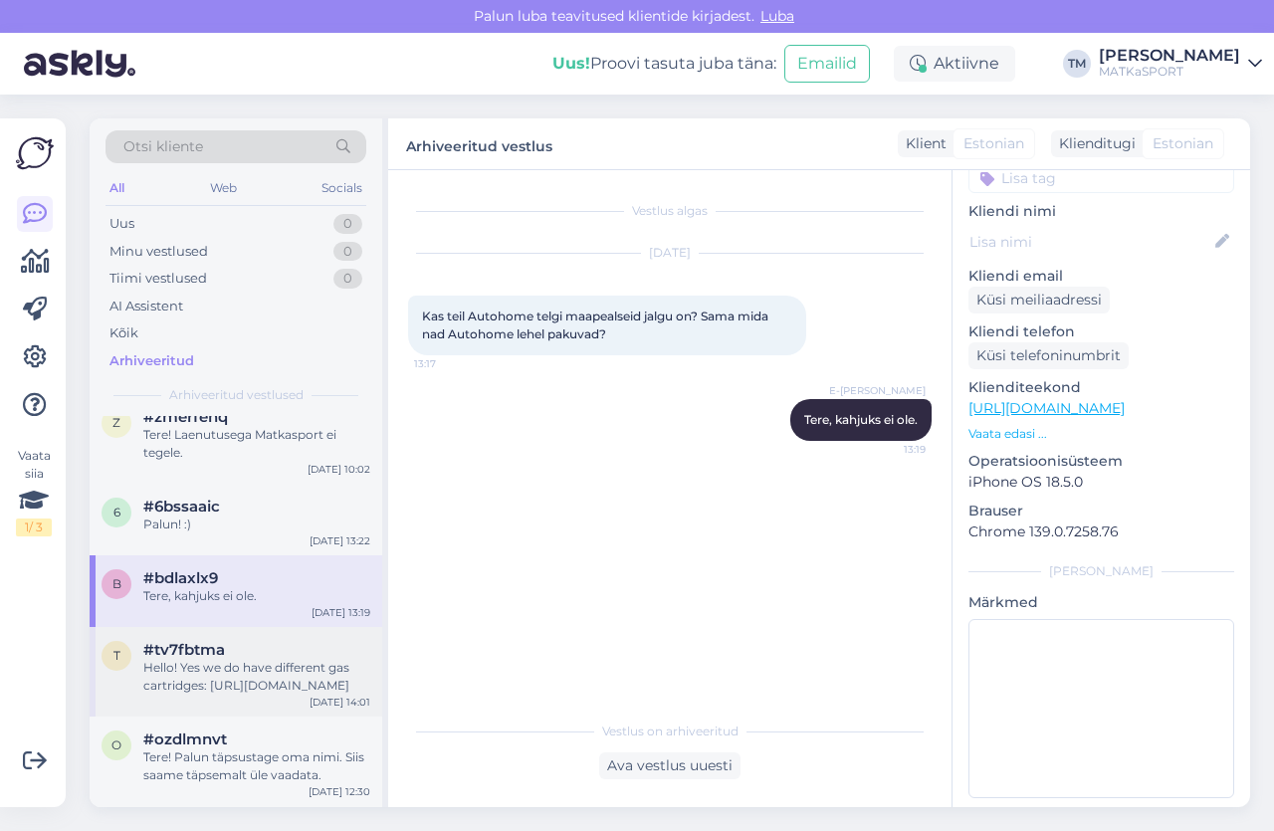
click at [190, 659] on div "Hello! Yes we do have different gas cartridges: [URL][DOMAIN_NAME]" at bounding box center [256, 677] width 227 height 36
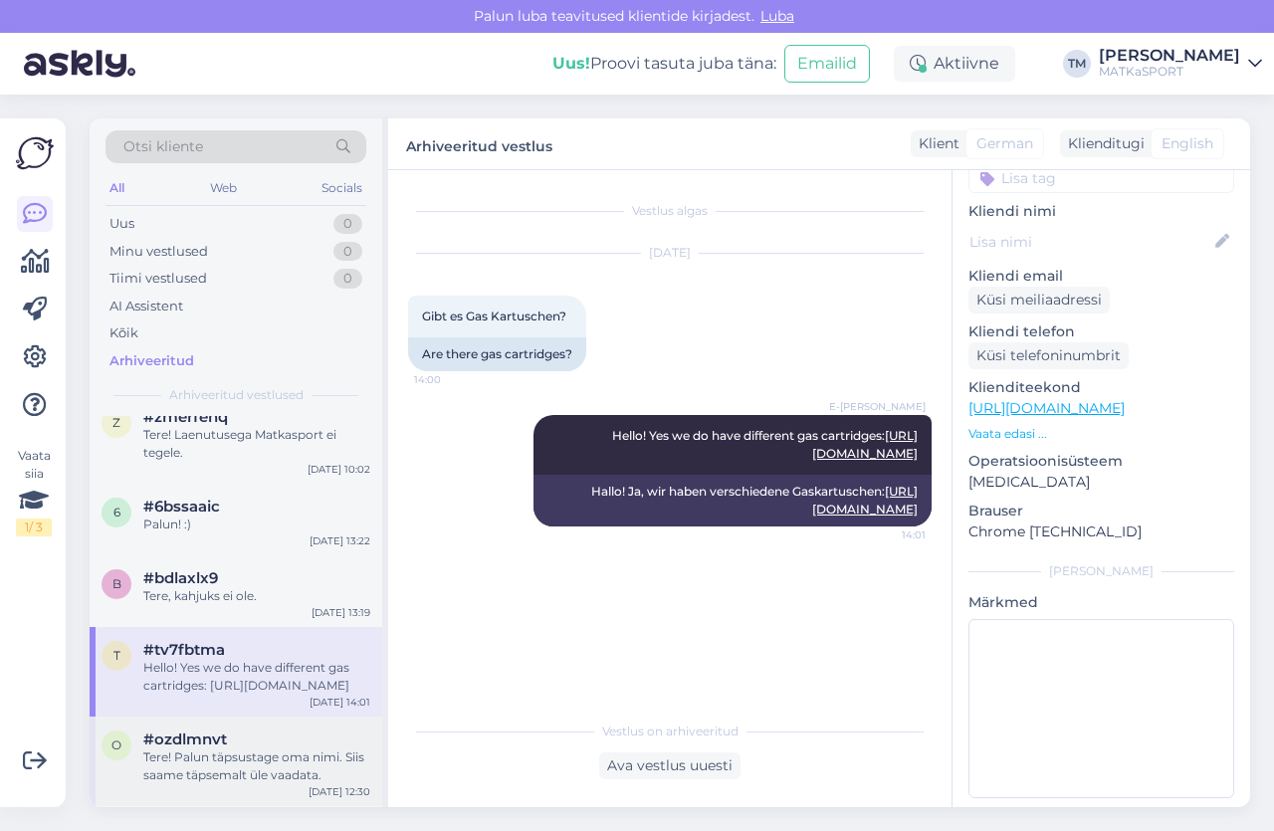
click at [217, 748] on div "Tere! Palun täpsustage oma nimi. Siis saame täpsemalt üle vaadata." at bounding box center [256, 766] width 227 height 36
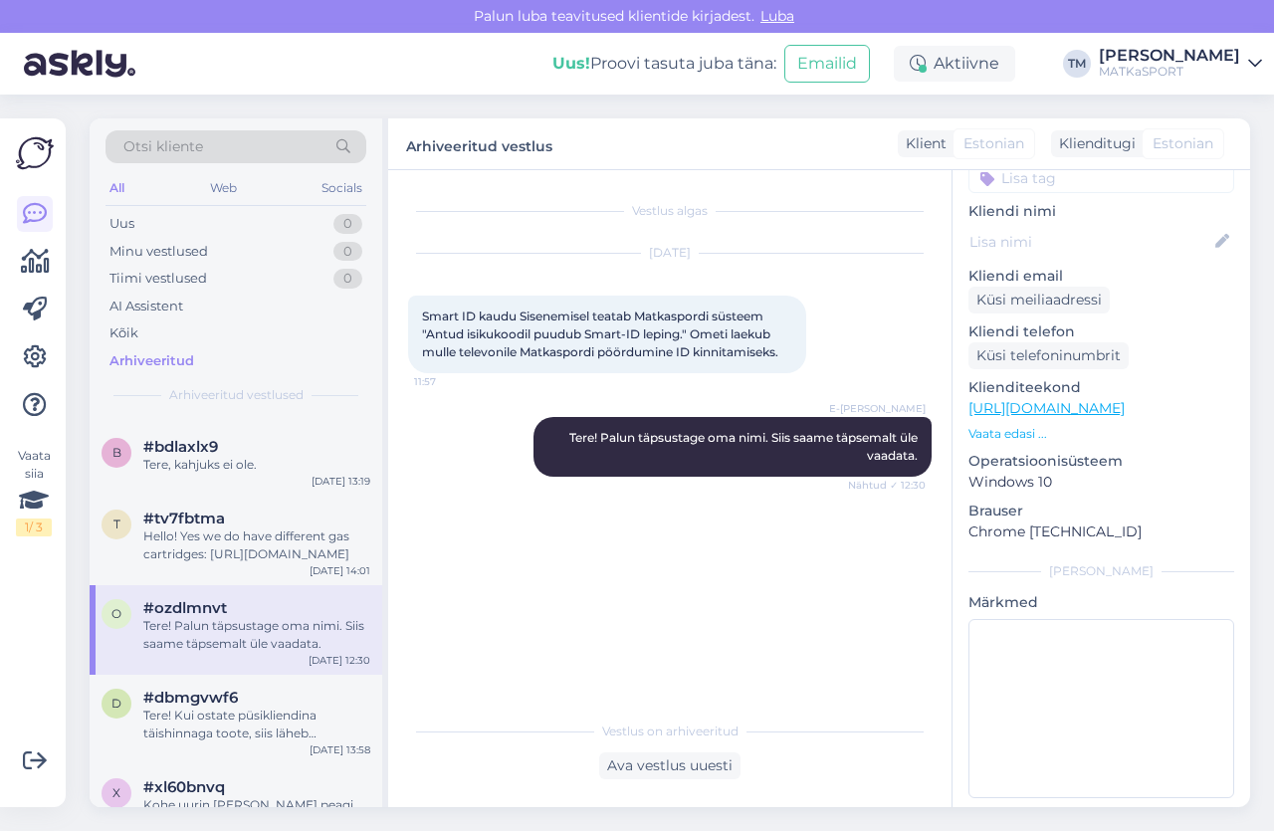
scroll to position [1194, 0]
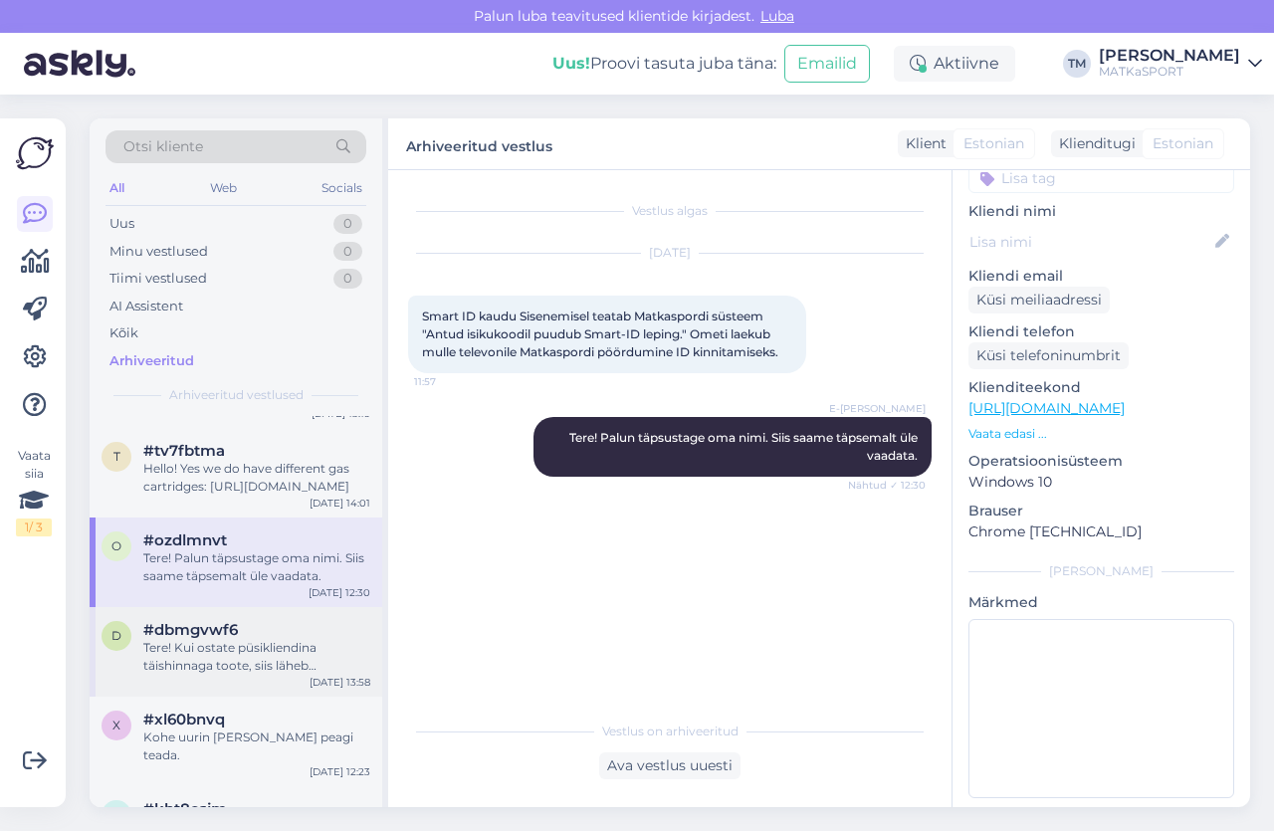
click at [224, 641] on div "Tere! Kui ostate püsikliendina täishinnaga toote, siis läheb täishinnast alla v…" at bounding box center [256, 657] width 227 height 36
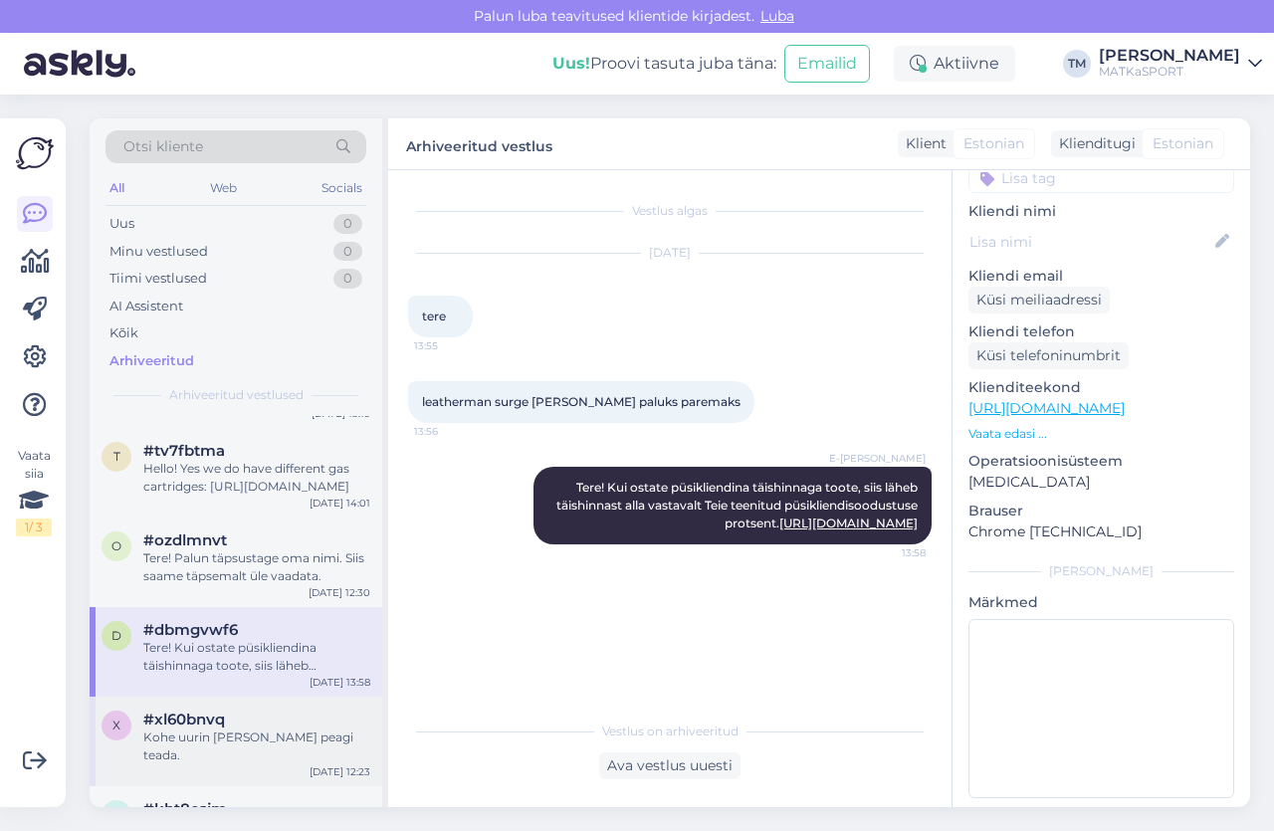
click at [201, 729] on div "Kohe uurin [PERSON_NAME] peagi teada." at bounding box center [256, 747] width 227 height 36
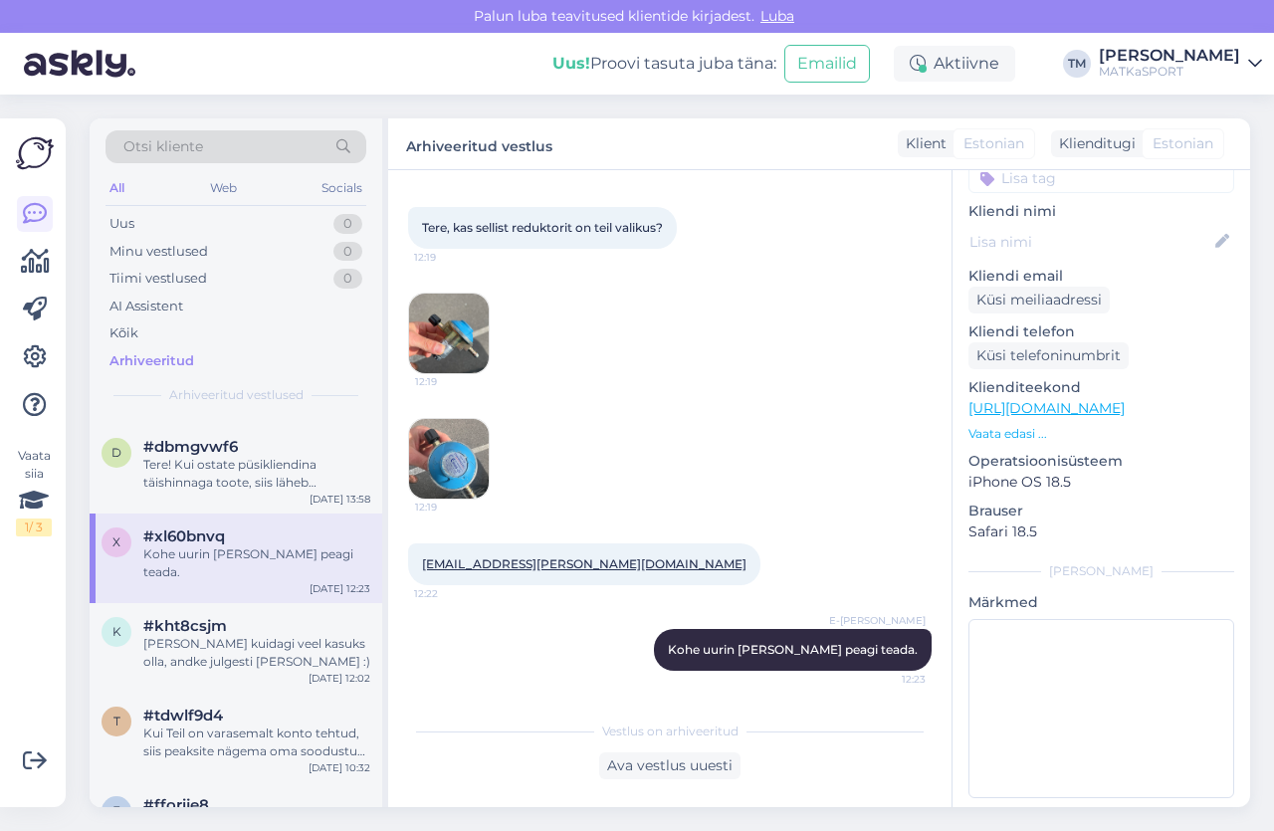
scroll to position [1393, 0]
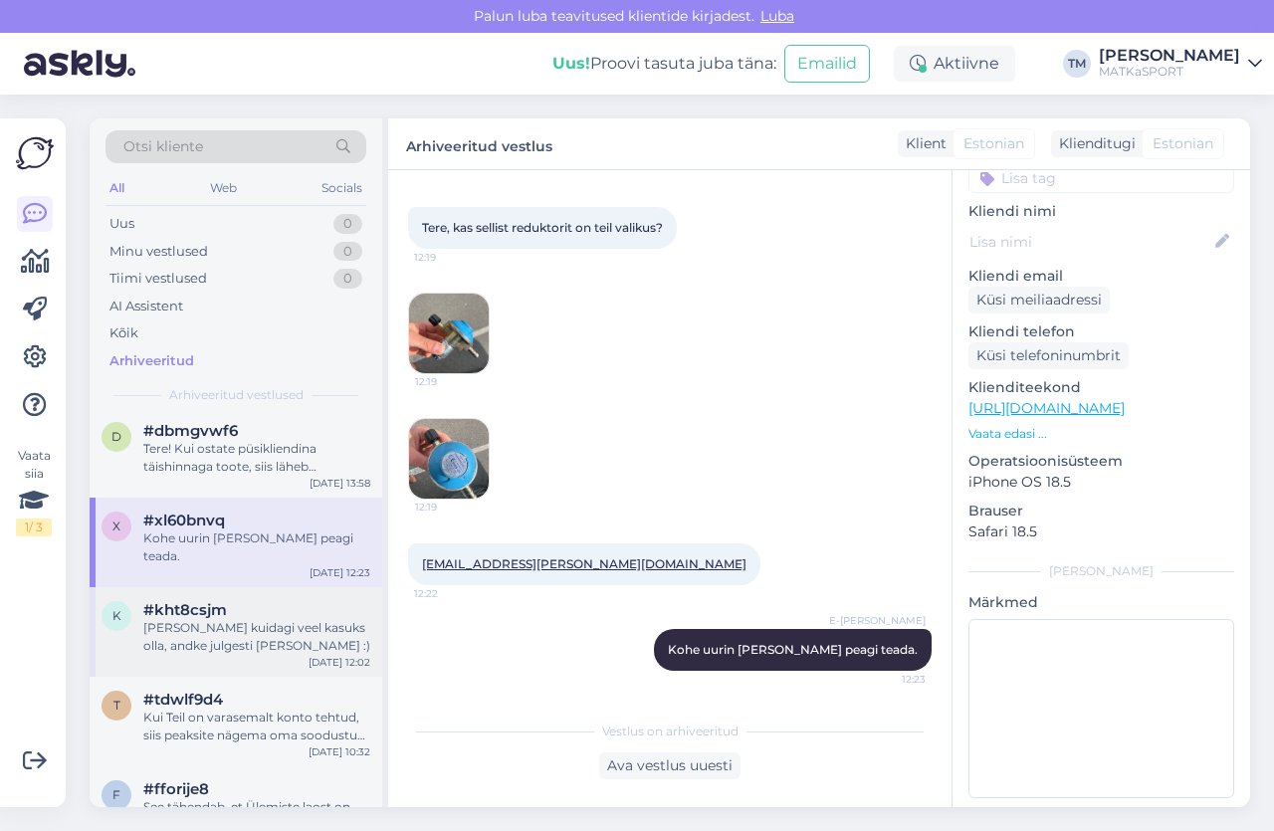
click at [201, 619] on div "[PERSON_NAME] kuidagi veel kasuks olla, andke julgesti [PERSON_NAME] :)" at bounding box center [256, 637] width 227 height 36
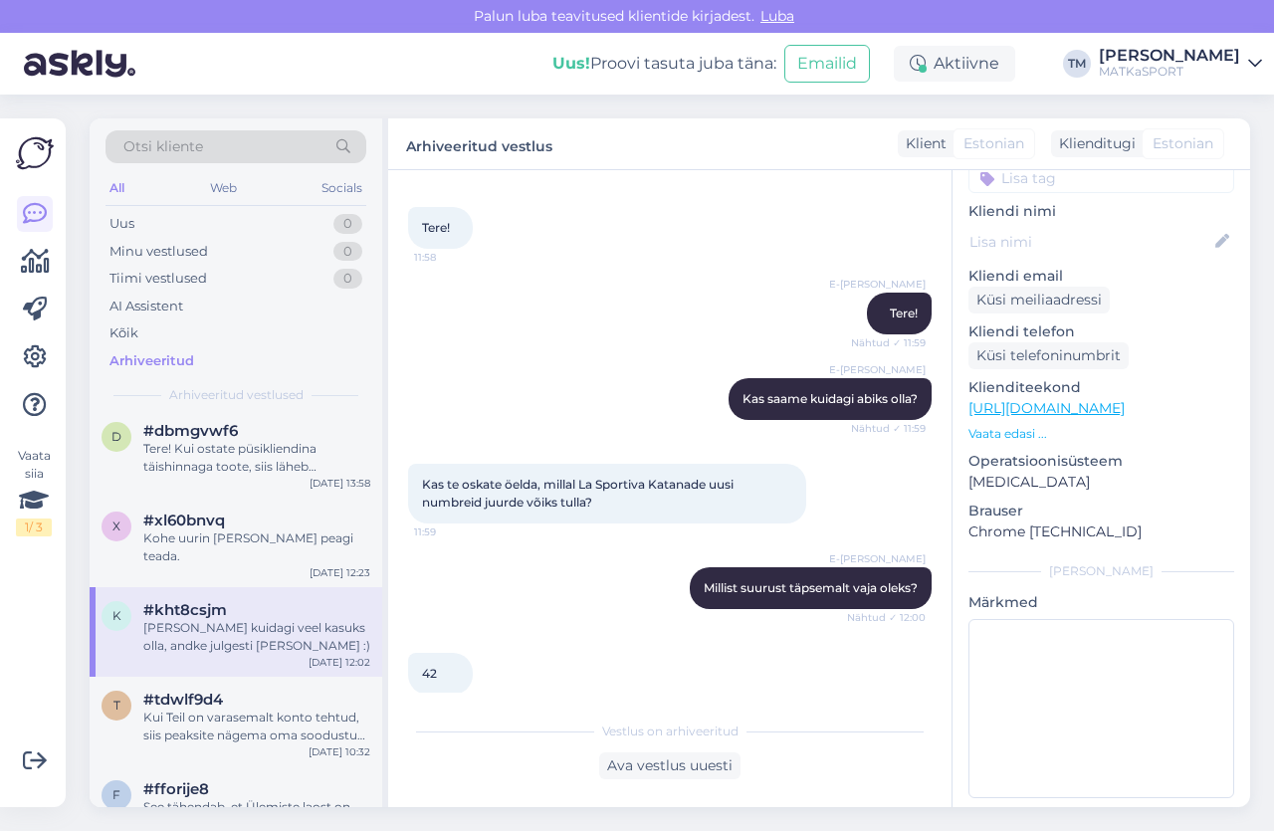
scroll to position [387, 0]
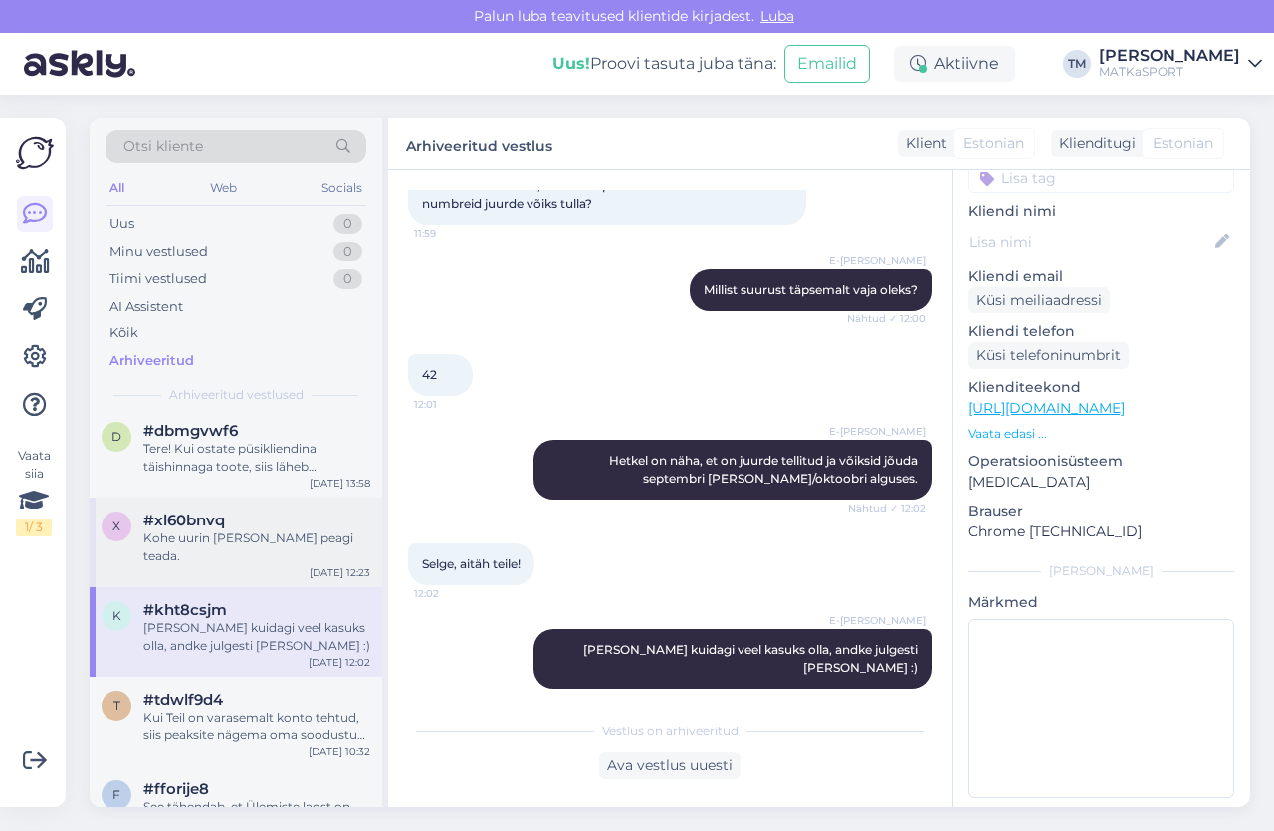
click at [264, 529] on div "Kohe uurin [PERSON_NAME] peagi teada." at bounding box center [256, 547] width 227 height 36
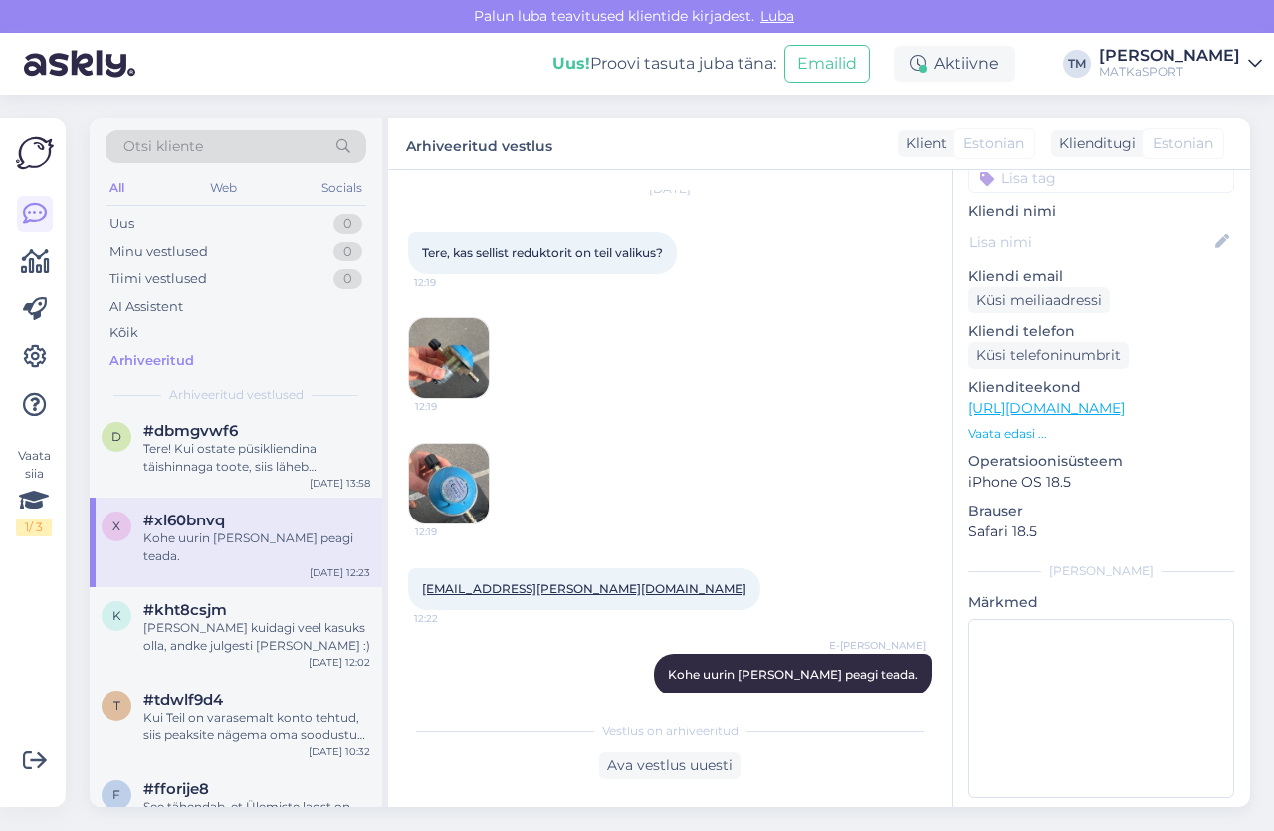
scroll to position [0, 0]
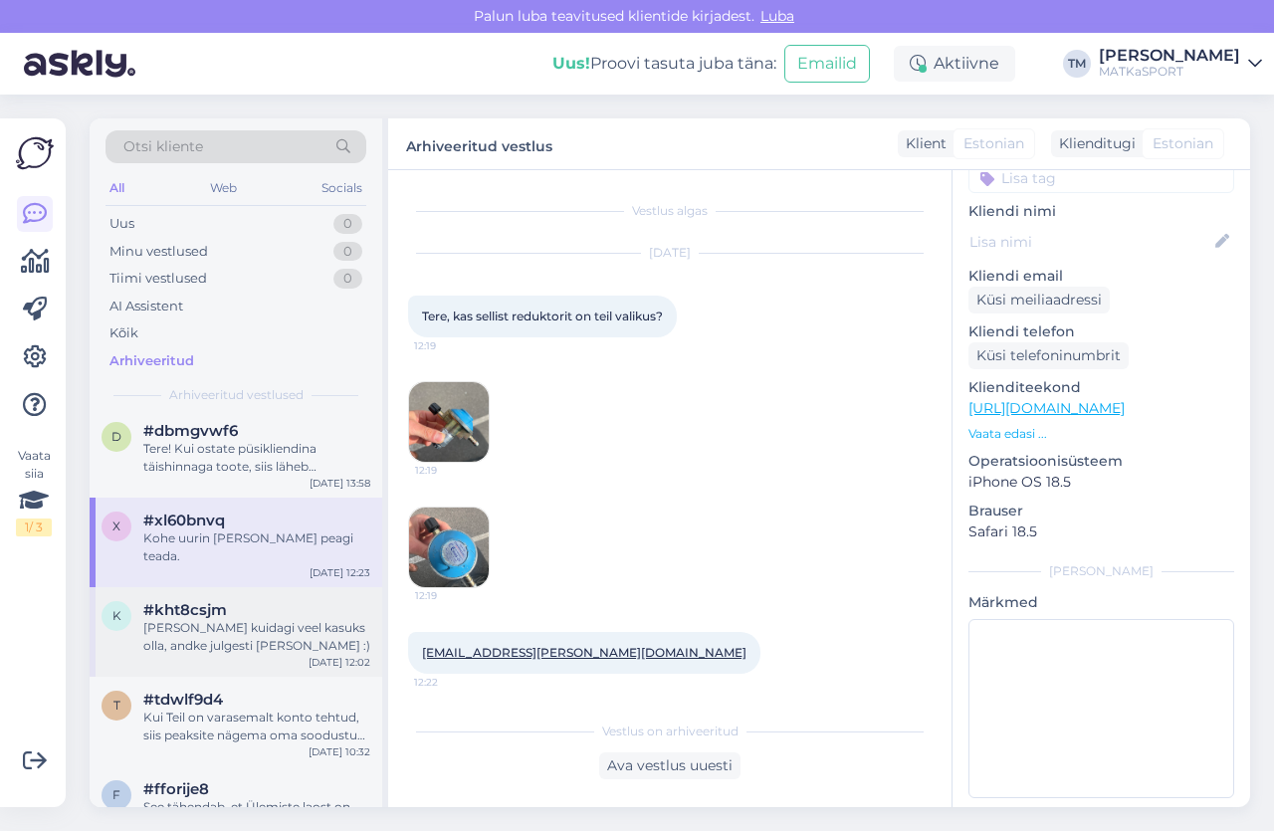
click at [219, 619] on div "[PERSON_NAME] kuidagi veel kasuks olla, andke julgesti [PERSON_NAME] :)" at bounding box center [256, 637] width 227 height 36
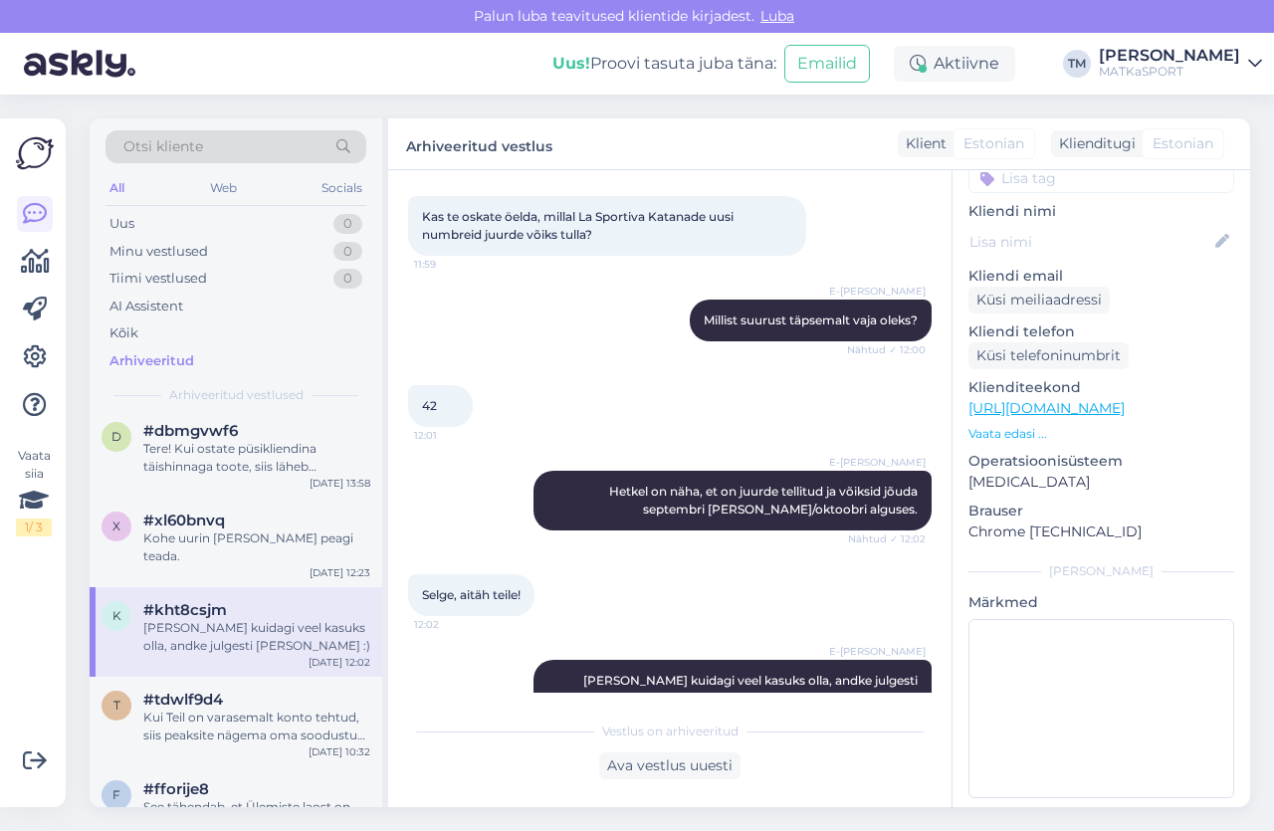
scroll to position [387, 0]
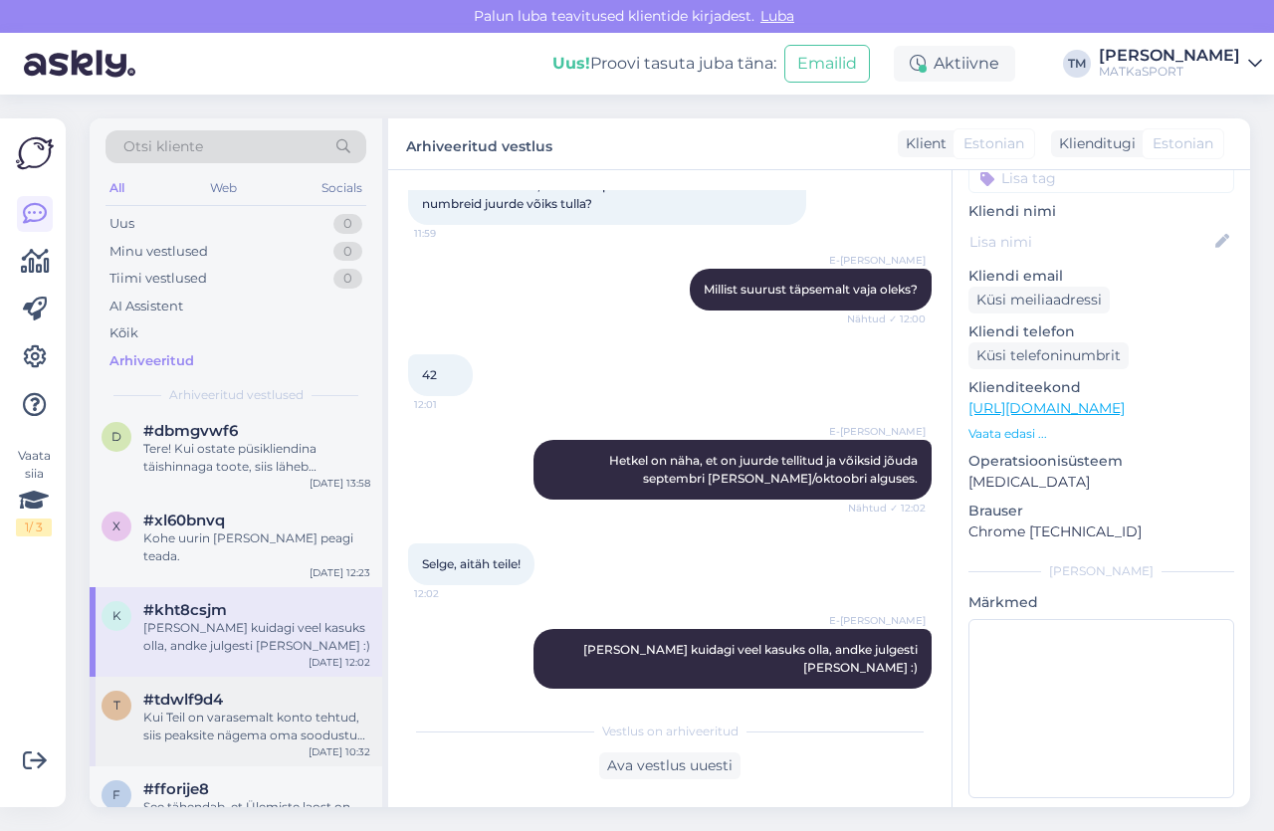
click at [250, 709] on div "Kui Teil on varasemalt konto tehtud, siis peaksite nägema oma soodustuse taset.…" at bounding box center [256, 727] width 227 height 36
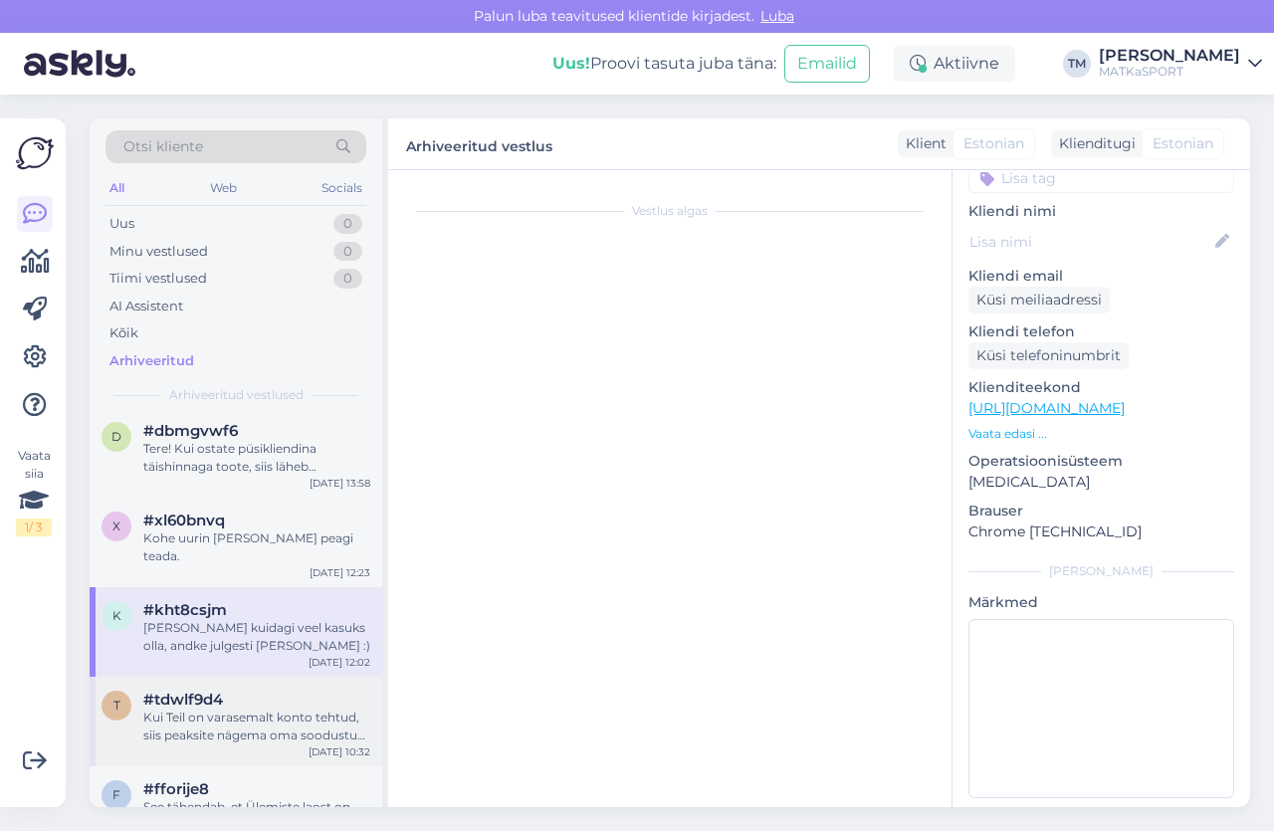
scroll to position [220, 0]
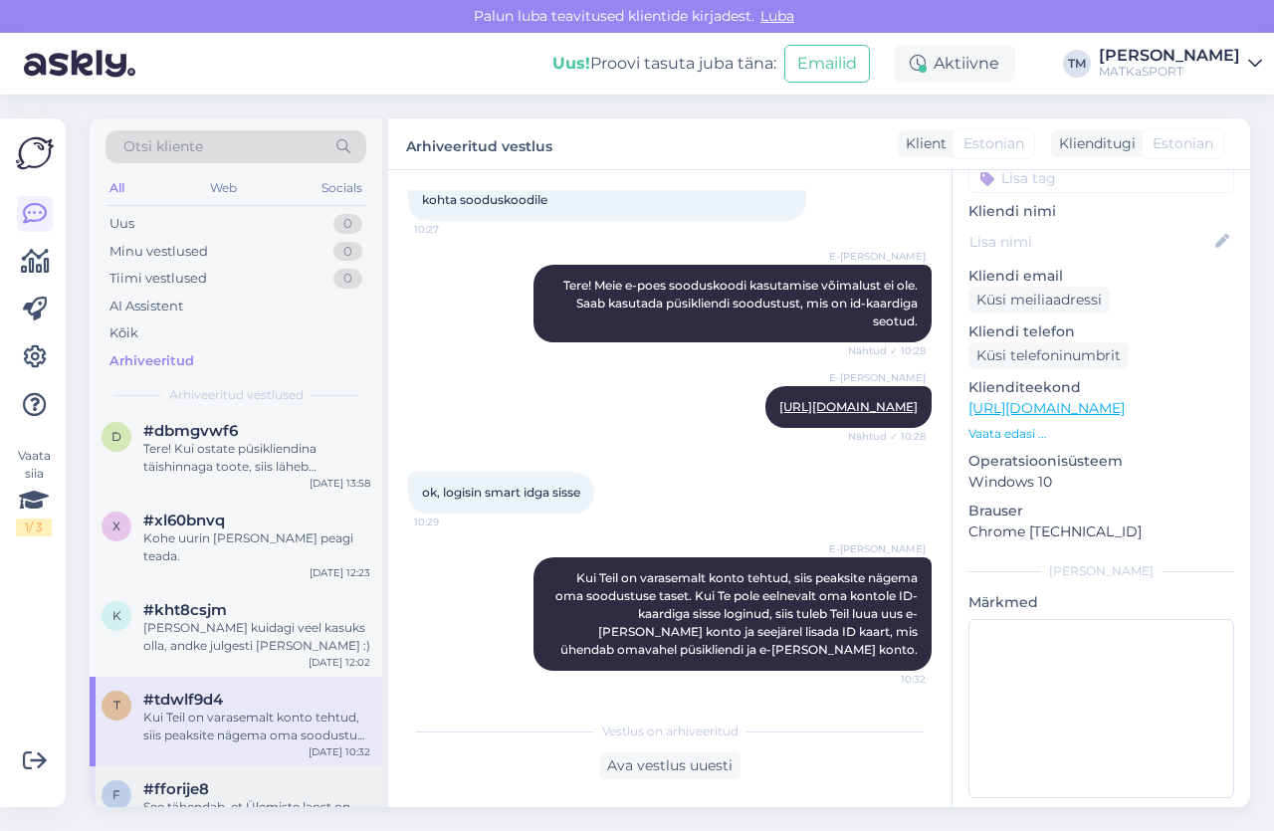
click at [266, 798] on div "See tähendab, et Ülemiste laost on otsas ning kuna teiste kaupluste taga on sam…" at bounding box center [256, 816] width 227 height 36
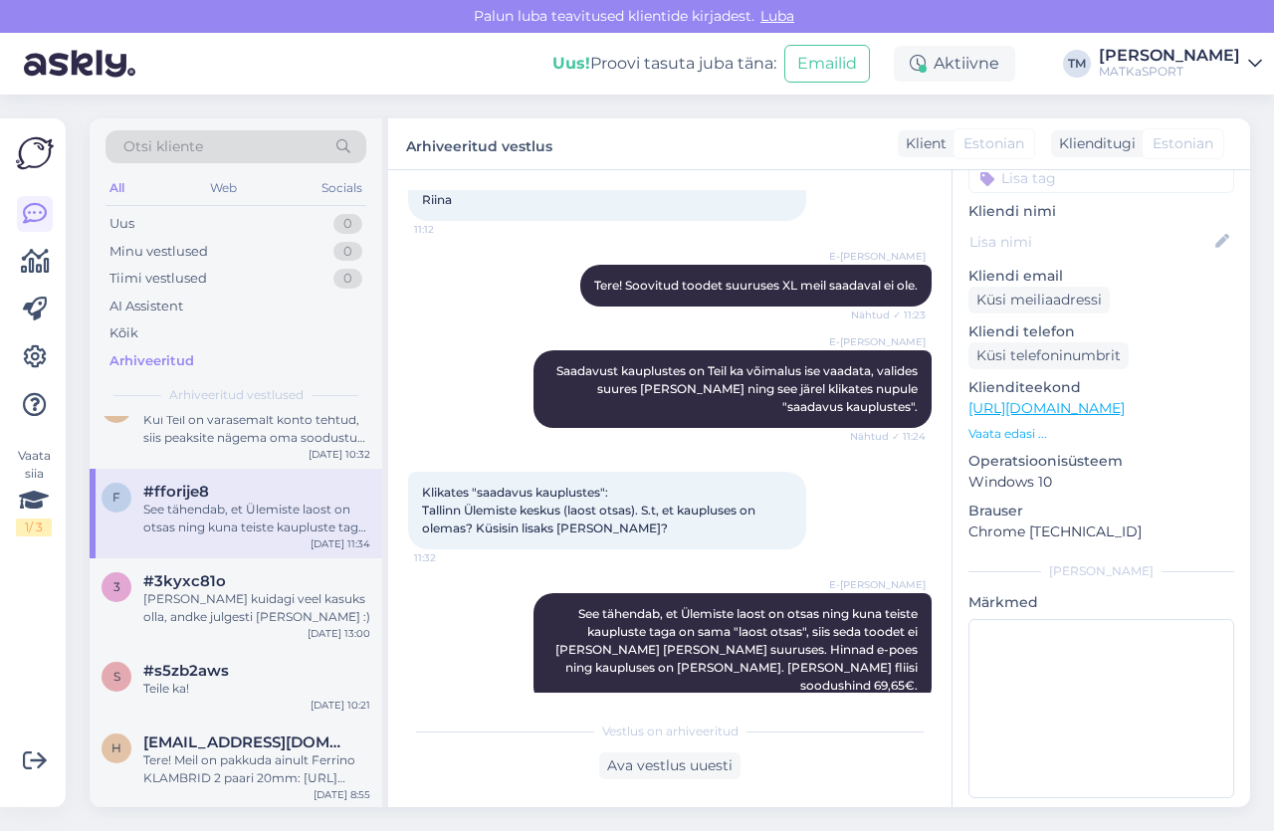
scroll to position [1692, 0]
click at [249, 589] on div "[PERSON_NAME] kuidagi veel kasuks olla, andke julgesti [PERSON_NAME] :)" at bounding box center [256, 607] width 227 height 36
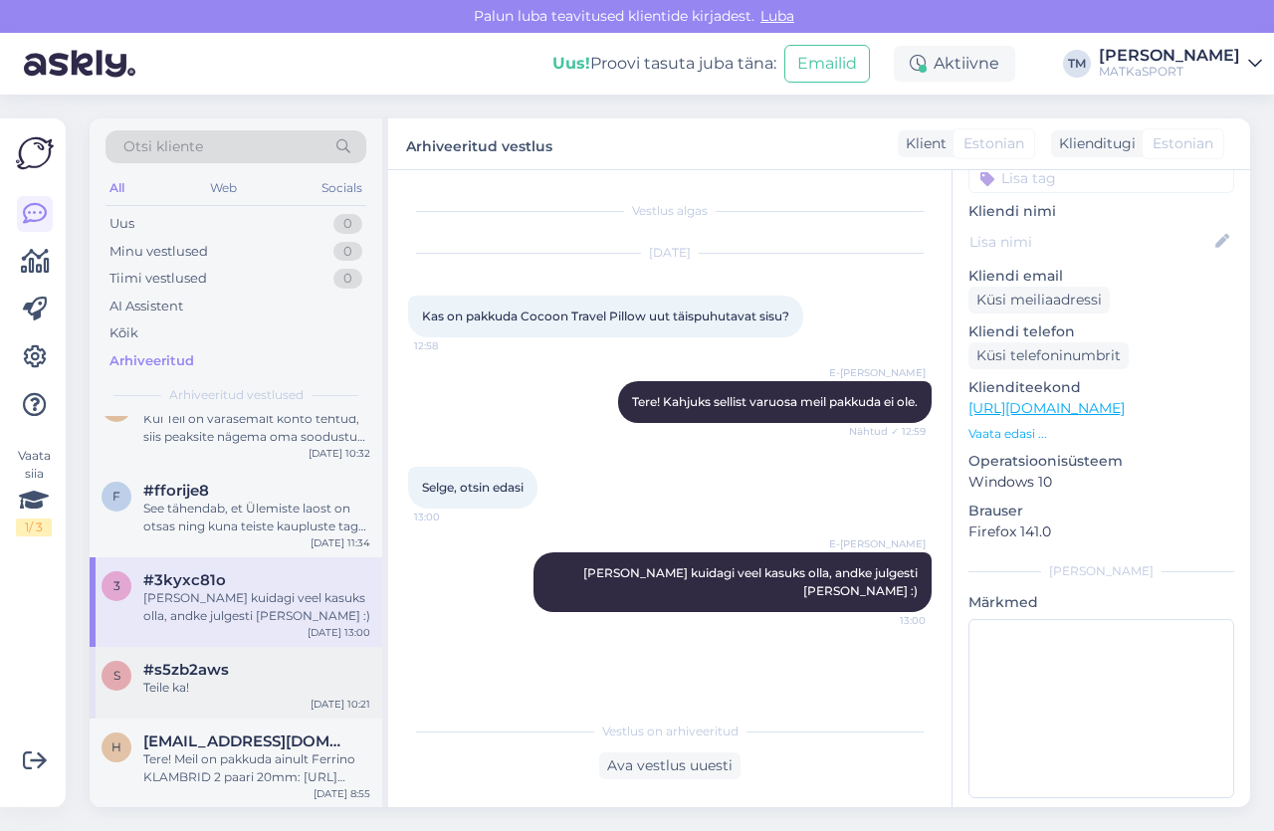
click at [195, 661] on span "#s5zb2aws" at bounding box center [186, 670] width 86 height 18
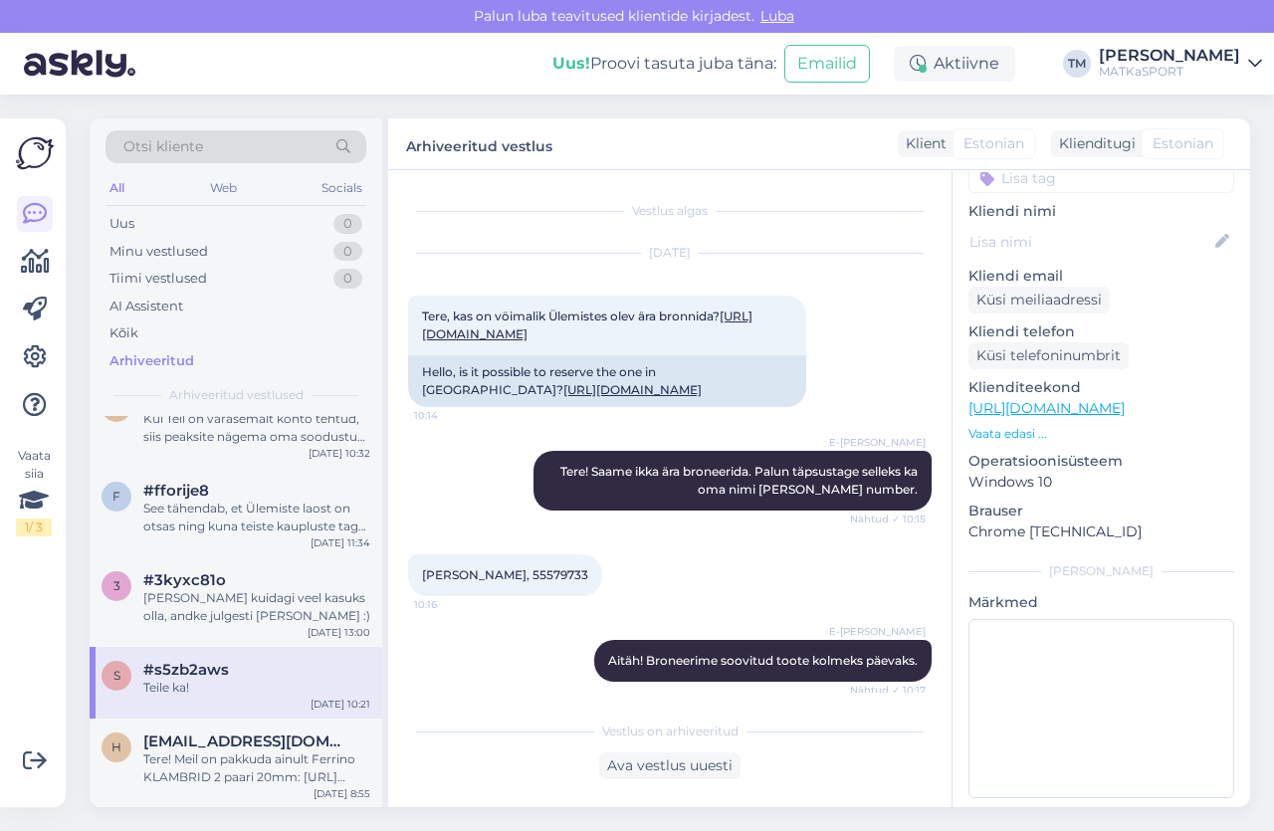
scroll to position [925, 0]
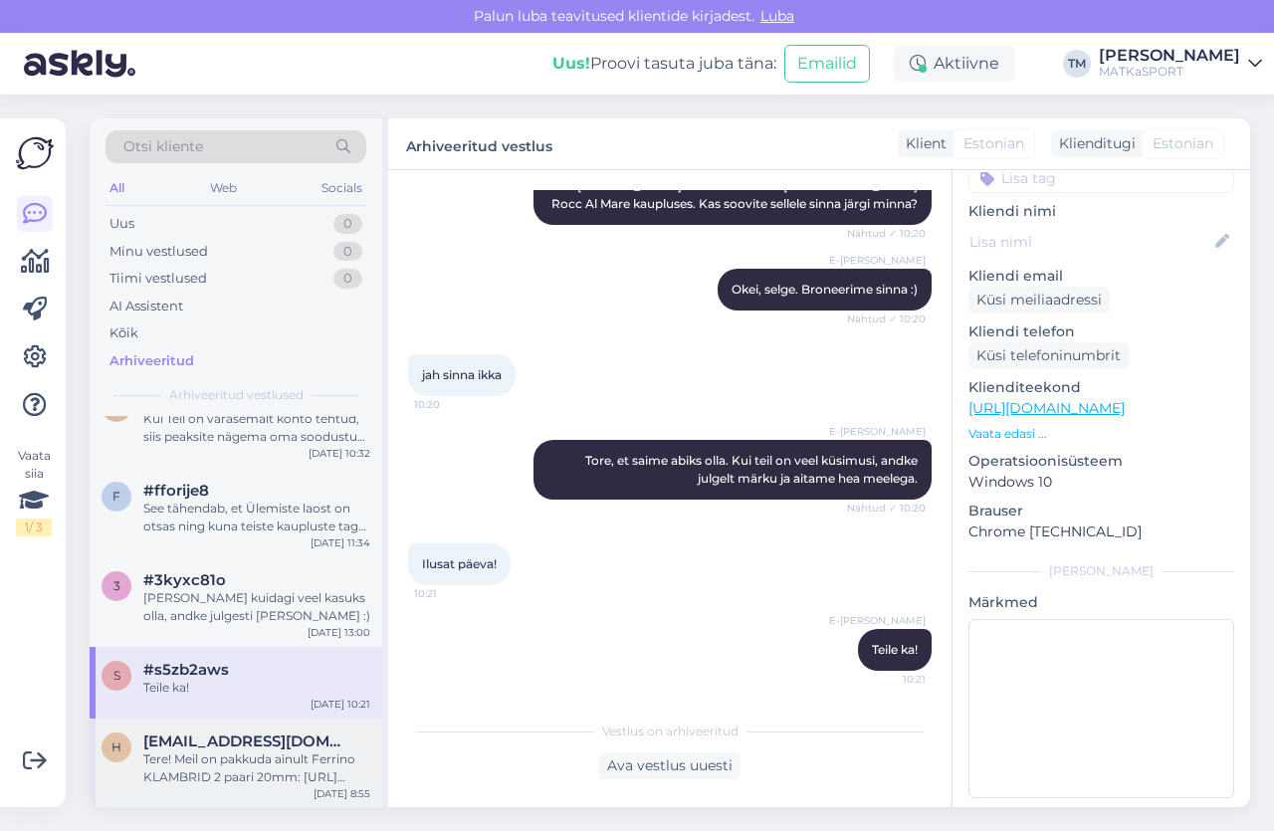
click at [233, 750] on div "Tere! Meil on pakkuda ainult Ferrino KLAMBRID 2 paari 20mm: [URL][DOMAIN_NAME]" at bounding box center [256, 768] width 227 height 36
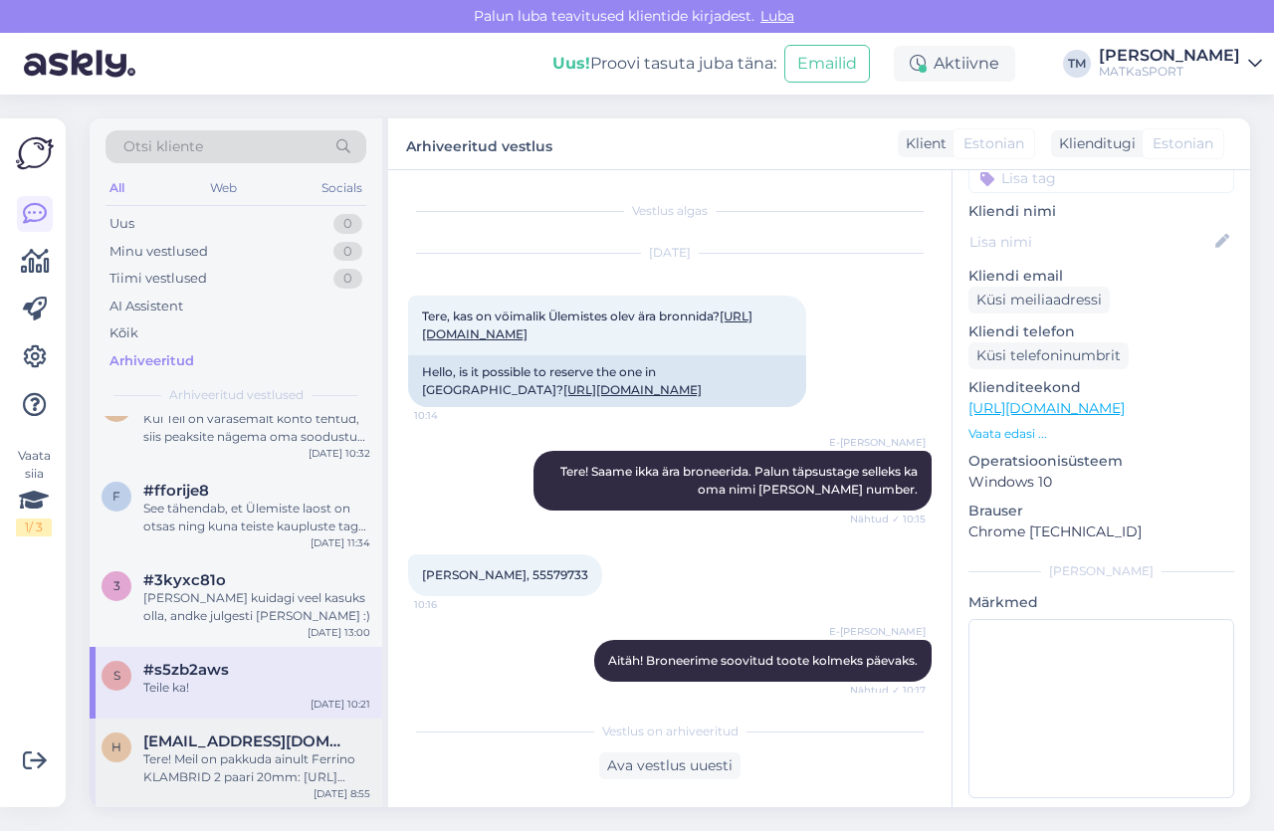
scroll to position [181, 0]
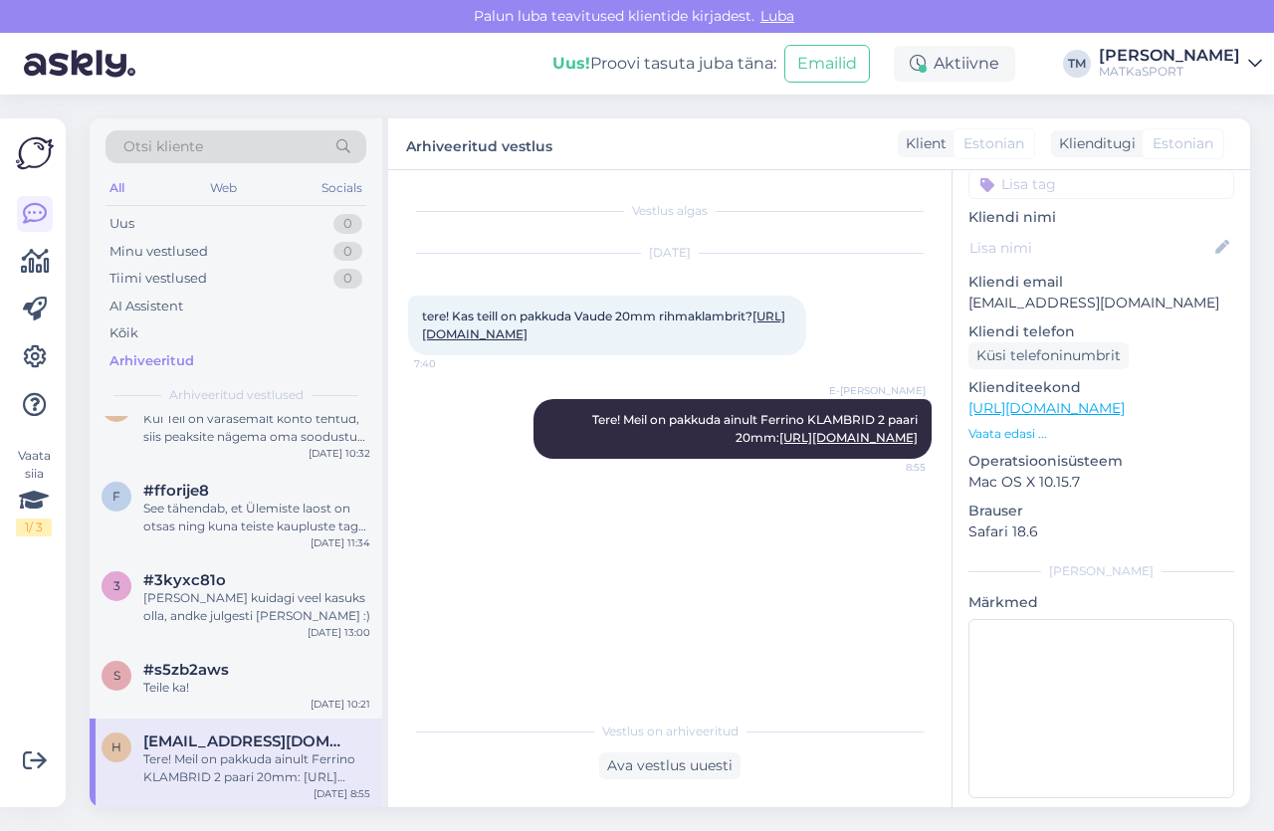
click at [488, 341] on link "[URL][DOMAIN_NAME]" at bounding box center [603, 325] width 363 height 33
click at [779, 445] on link "[URL][DOMAIN_NAME]" at bounding box center [848, 437] width 138 height 15
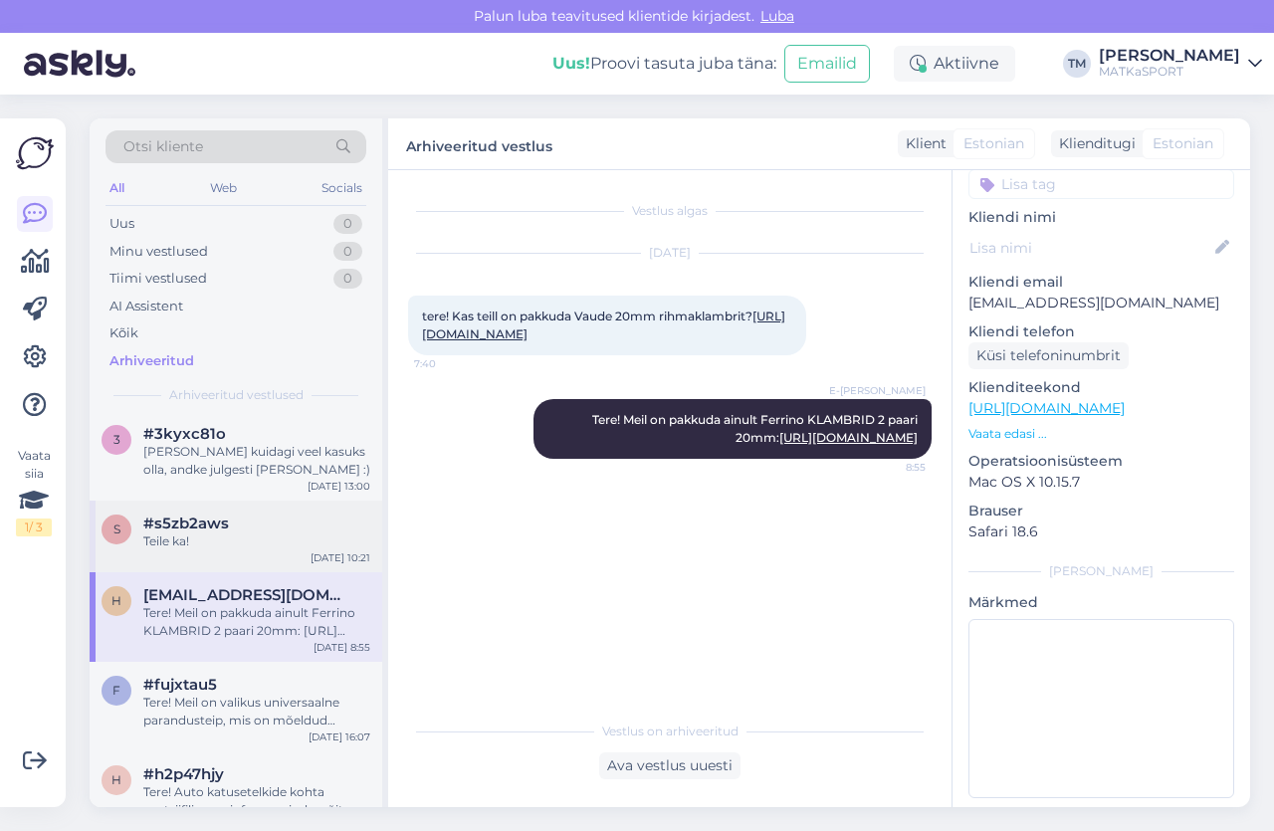
scroll to position [1891, 0]
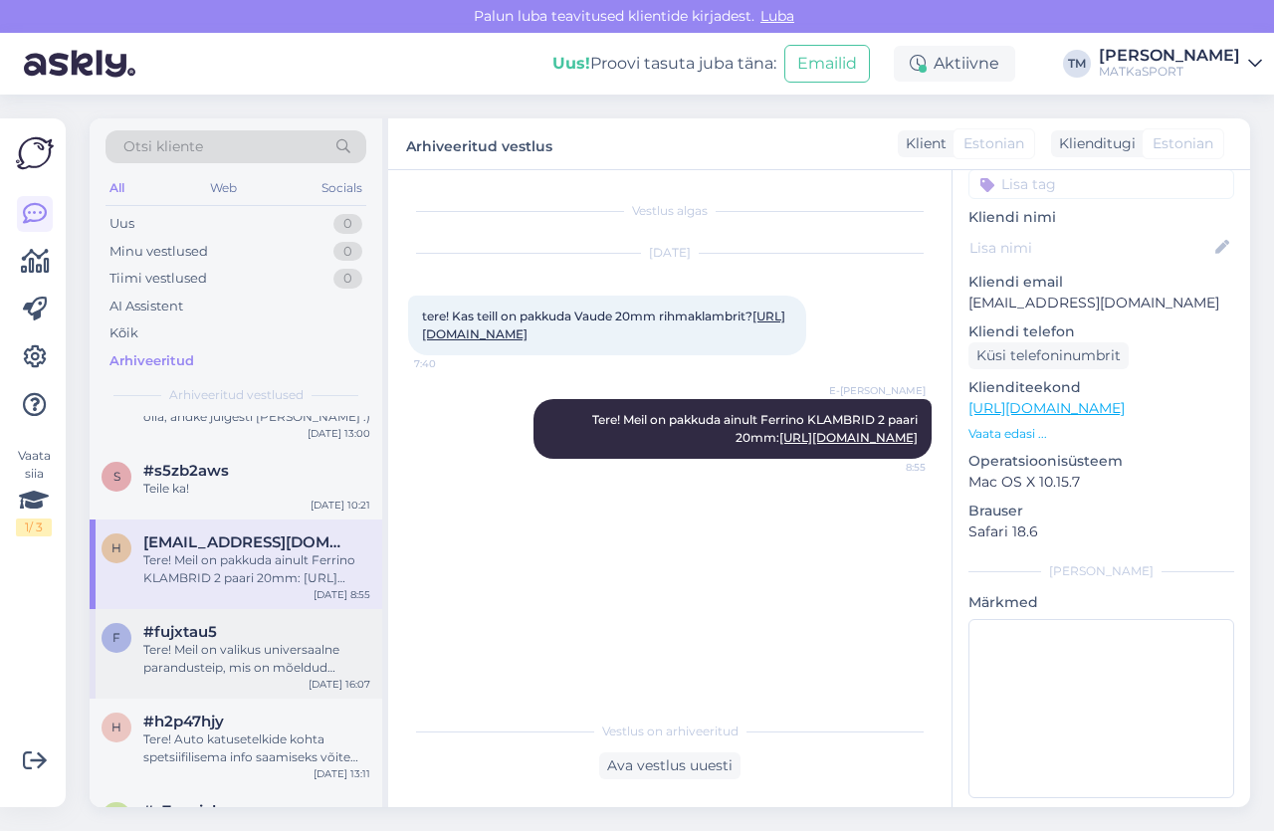
click at [255, 641] on div "Tere! Meil on valikus universaalne parandusteip, mis on mõeldud erinevate pinda…" at bounding box center [256, 659] width 227 height 36
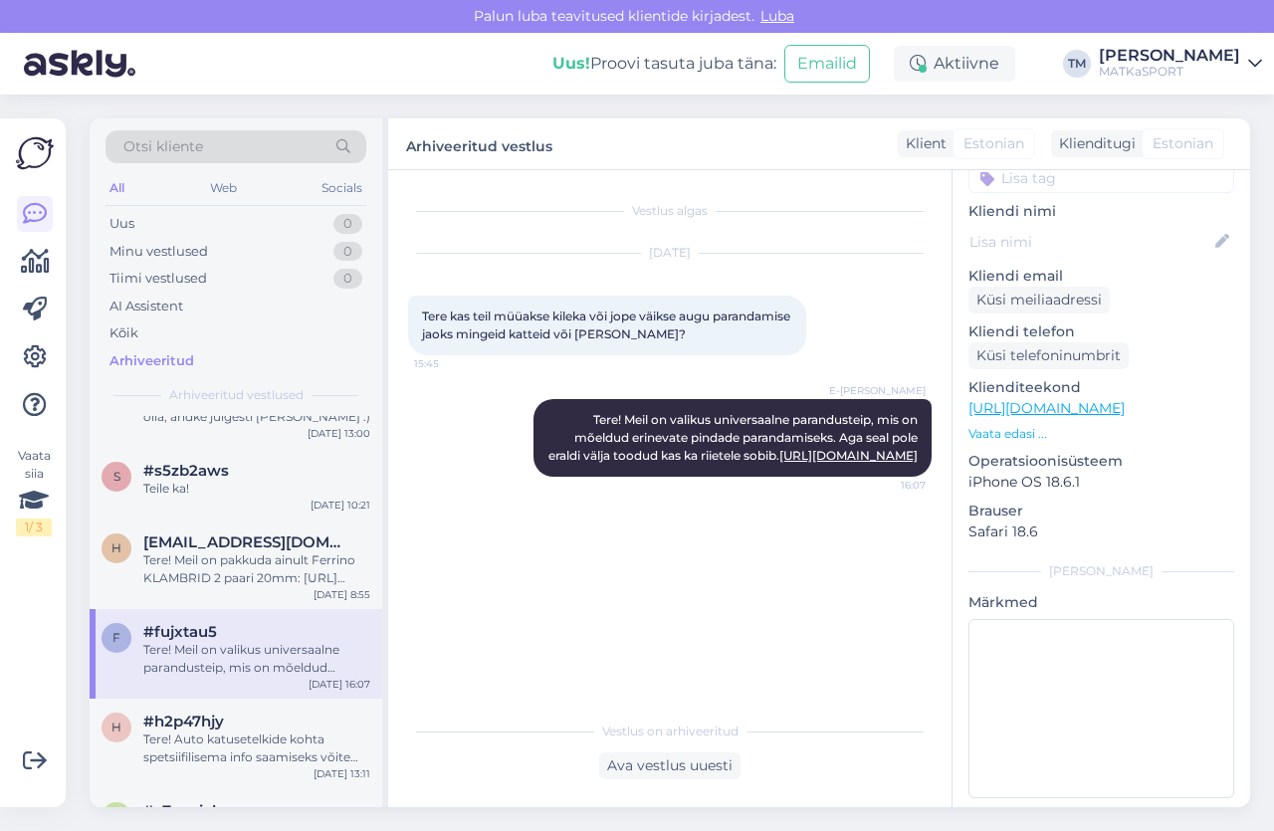
scroll to position [1990, 0]
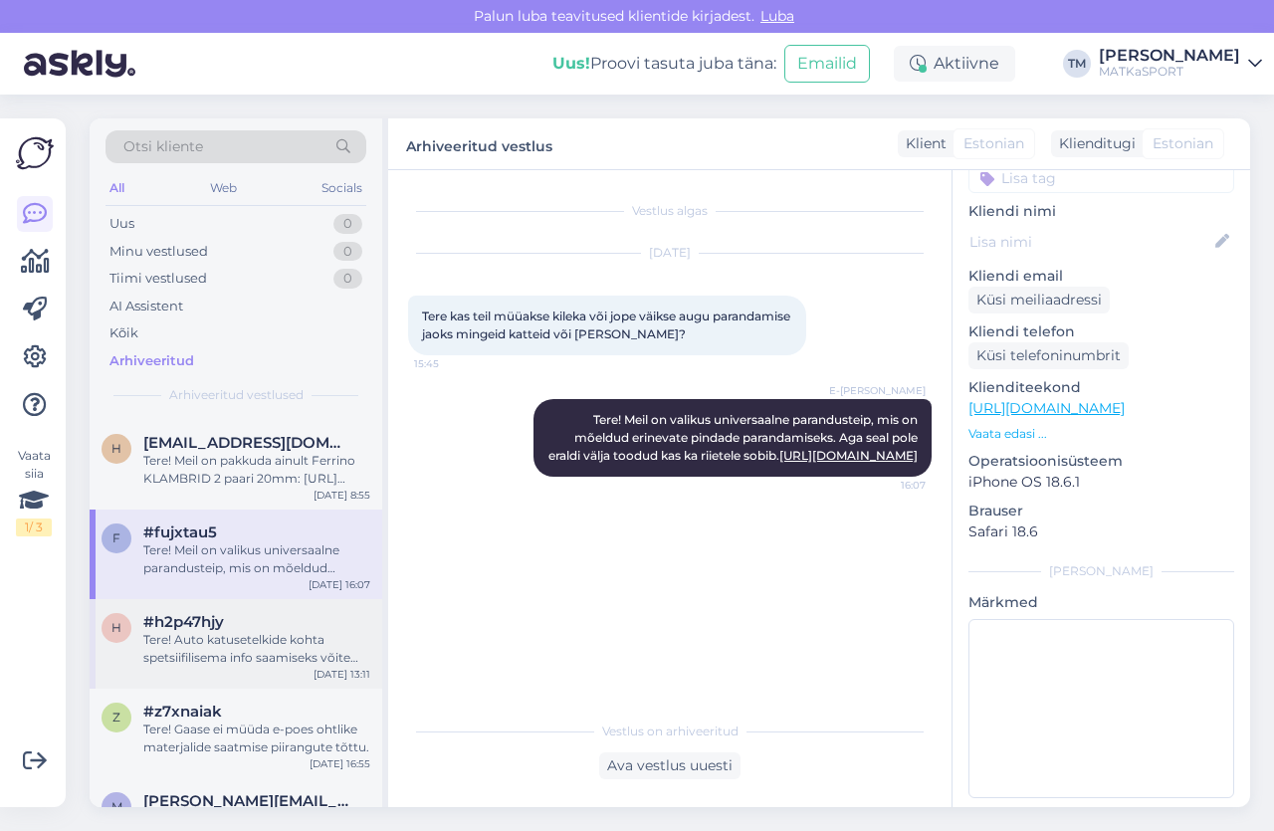
click at [238, 631] on div "Tere! Auto katusetelkide kohta spetsiifilisema info saamiseks võite helistada m…" at bounding box center [256, 649] width 227 height 36
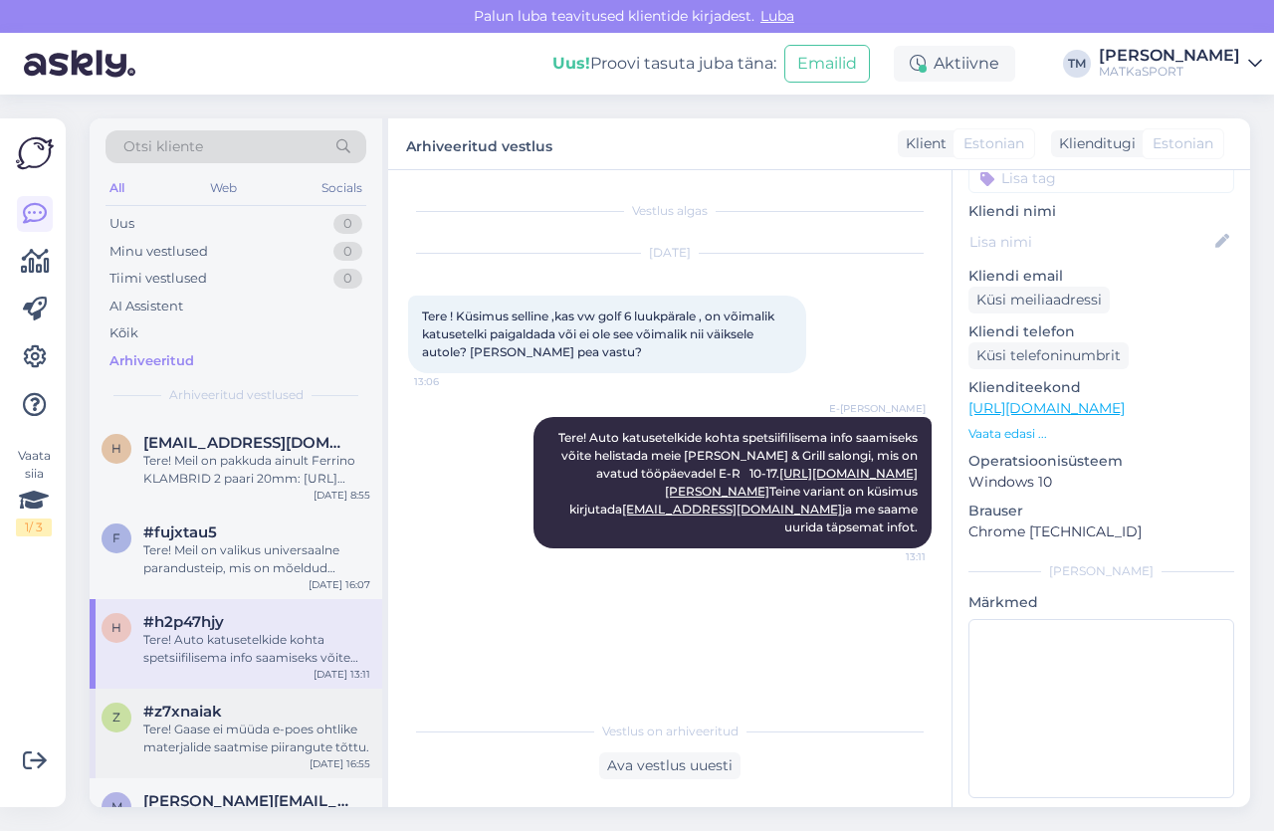
click at [205, 721] on div "Tere! Gaase ei müüda e-poes ohtlike materjalide saatmise piirangute tõttu." at bounding box center [256, 739] width 227 height 36
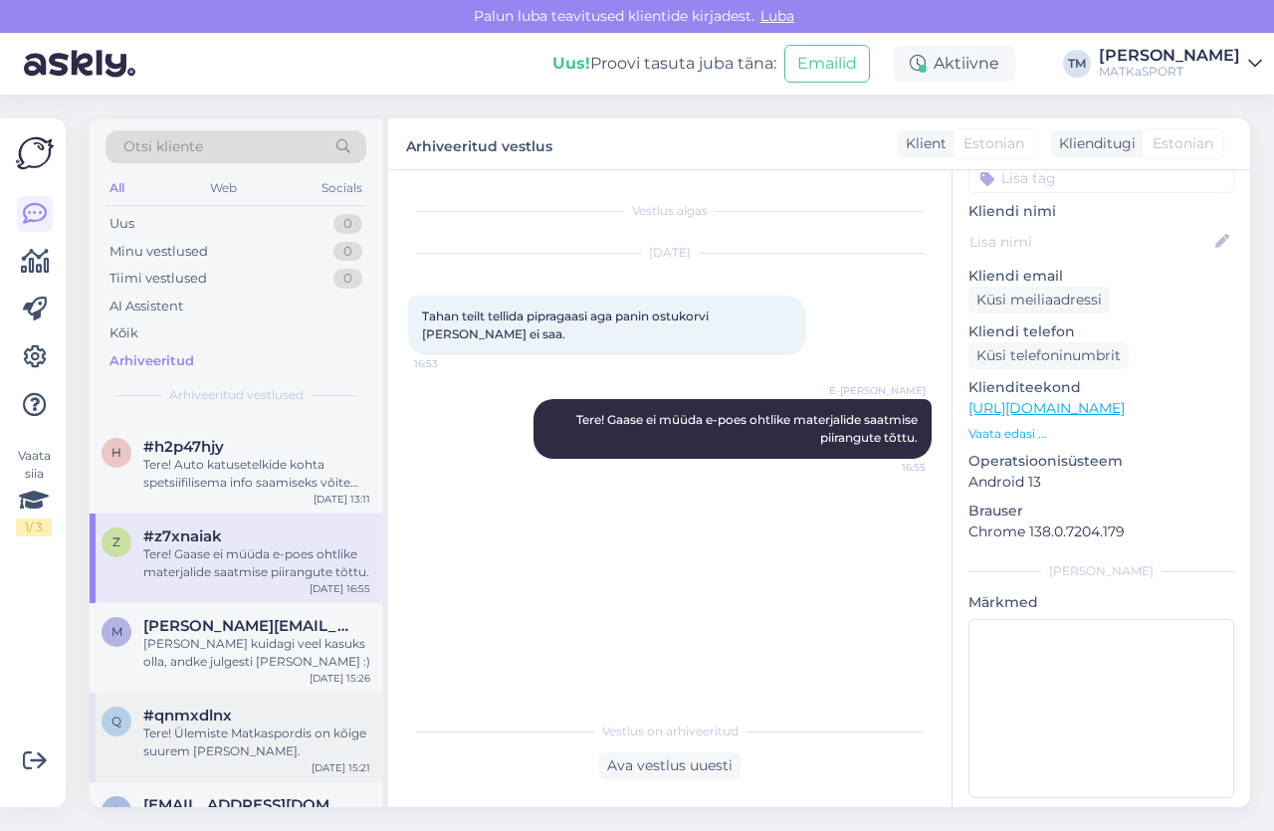
scroll to position [2190, 0]
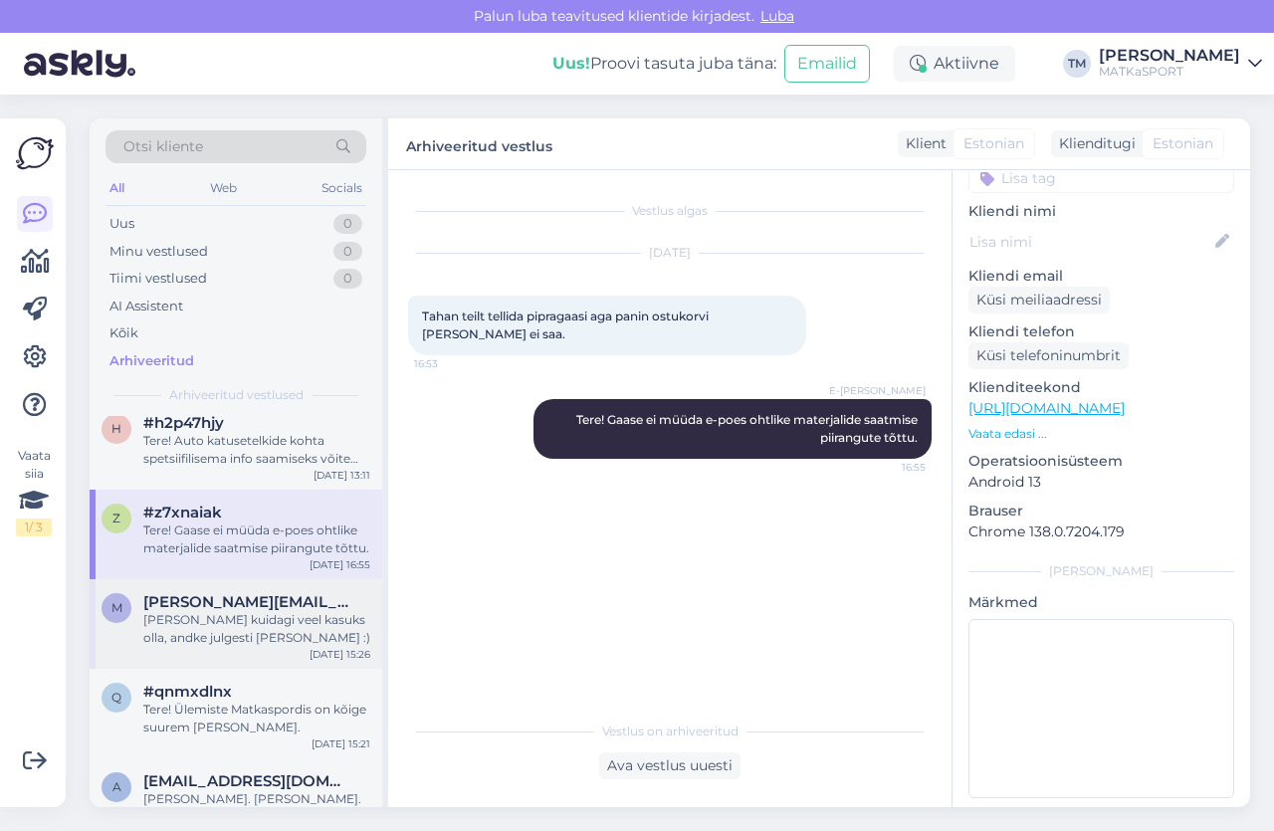
click at [238, 611] on div "[PERSON_NAME] kuidagi veel kasuks olla, andke julgesti [PERSON_NAME] :)" at bounding box center [256, 629] width 227 height 36
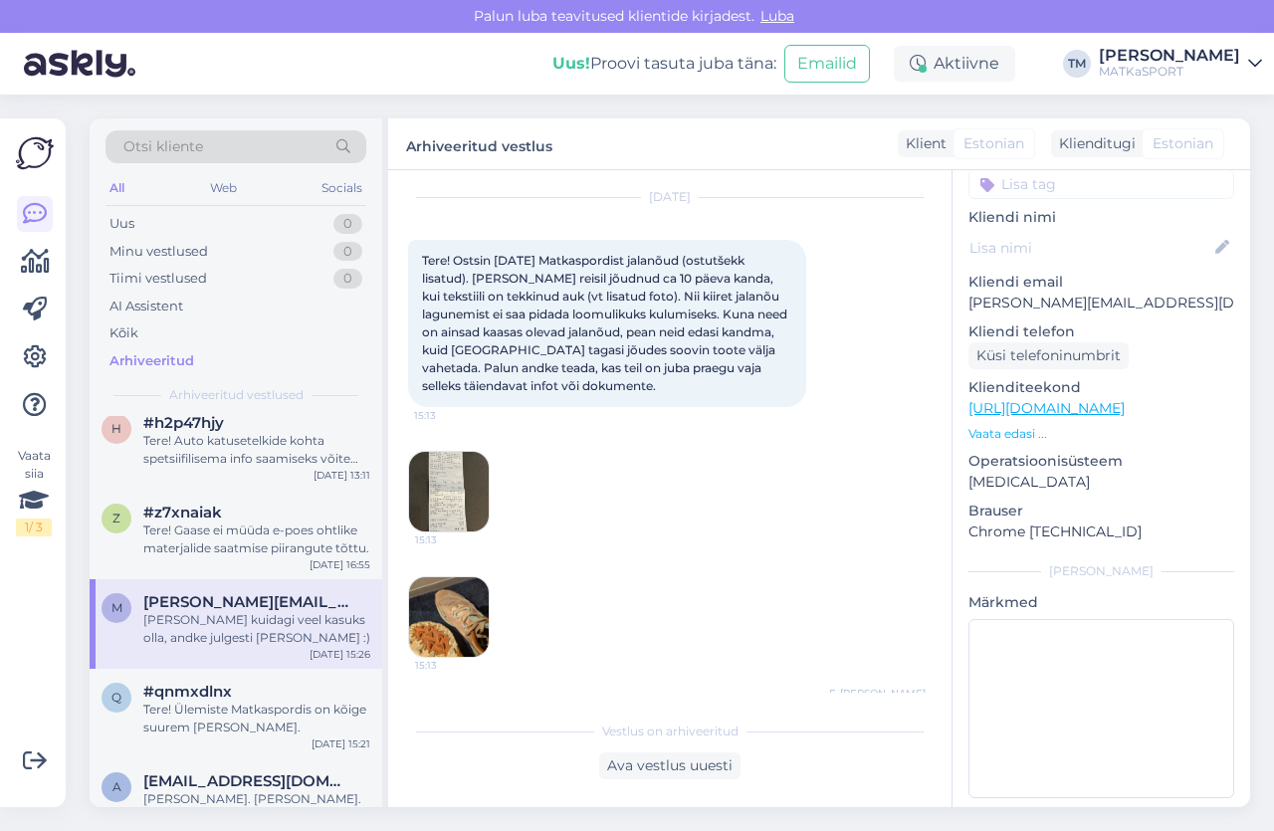
scroll to position [55, 0]
click at [456, 618] on img at bounding box center [449, 618] width 80 height 80
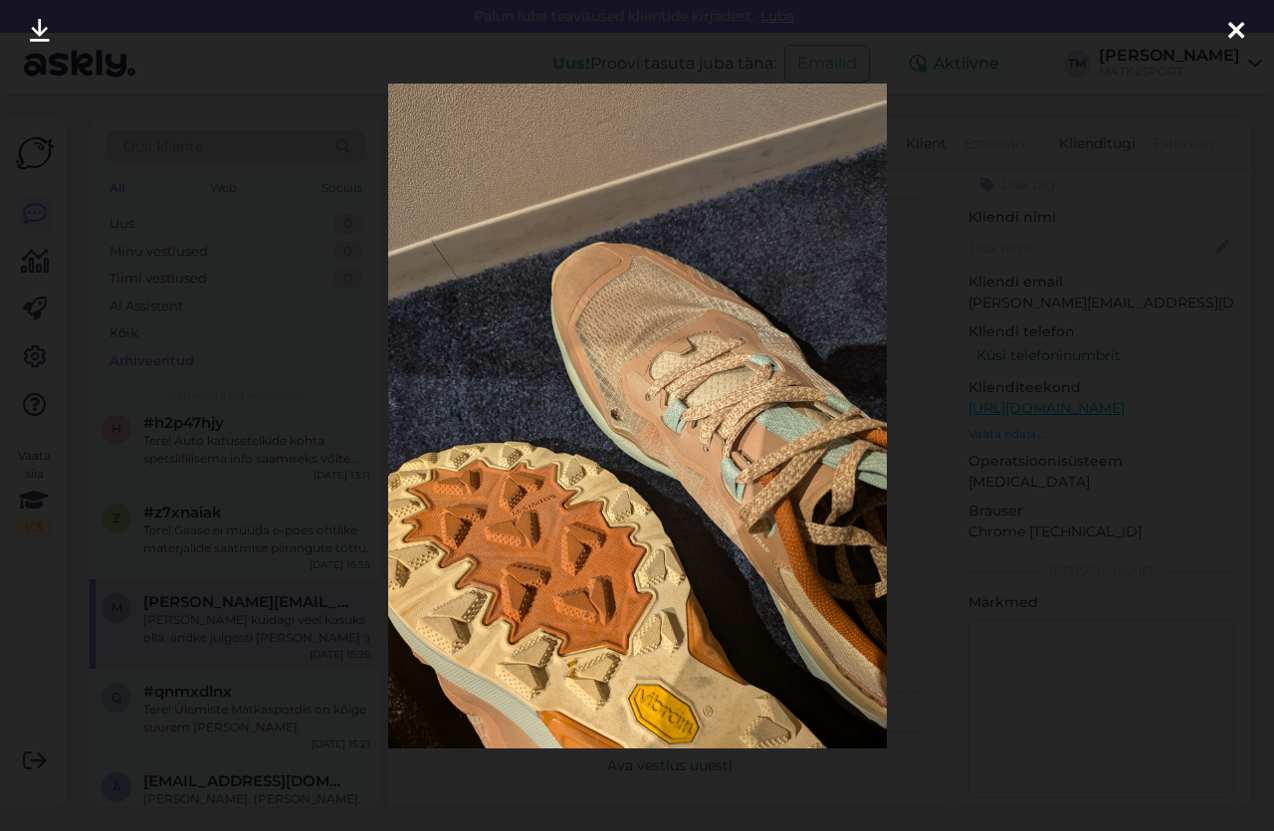
click at [1237, 23] on icon at bounding box center [1236, 32] width 16 height 26
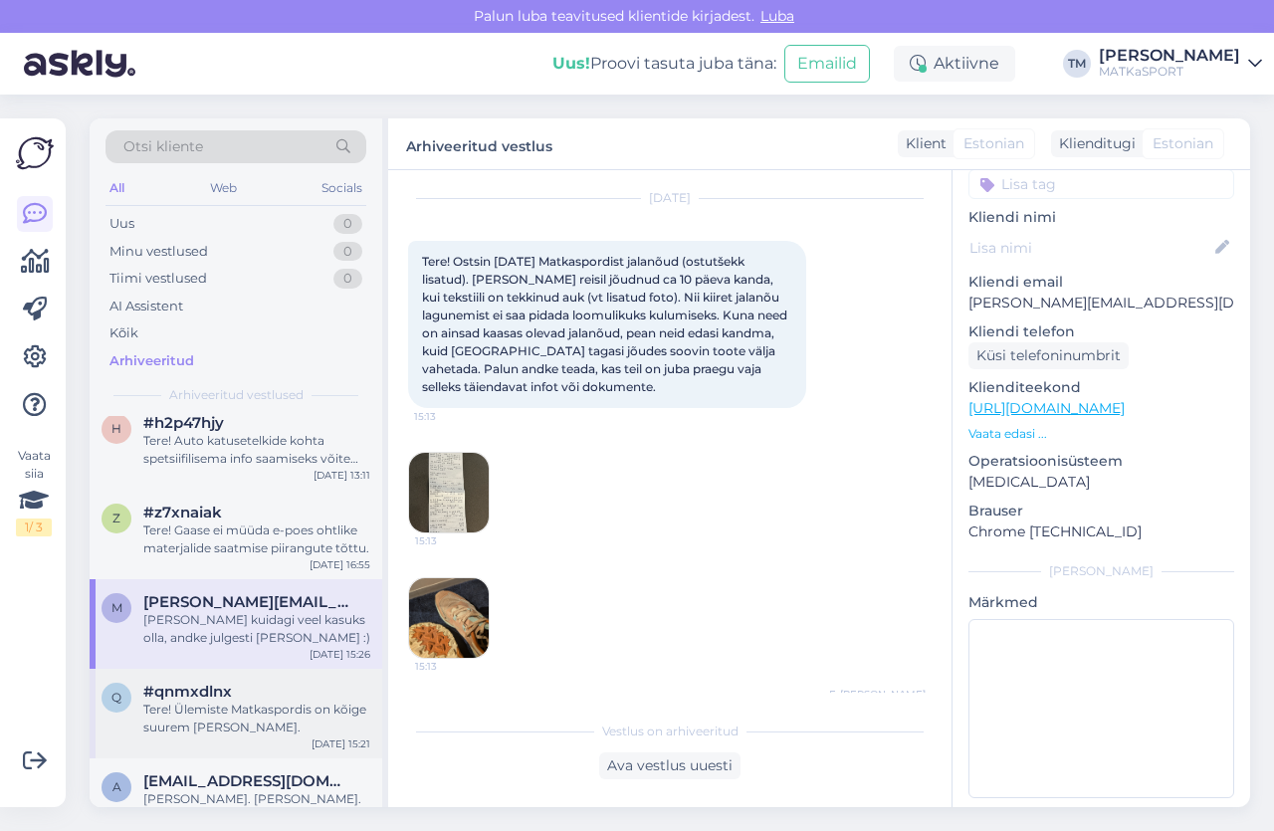
click at [217, 701] on div "Tere! Ülemiste Matkaspordis on kõige suurem [PERSON_NAME]." at bounding box center [256, 719] width 227 height 36
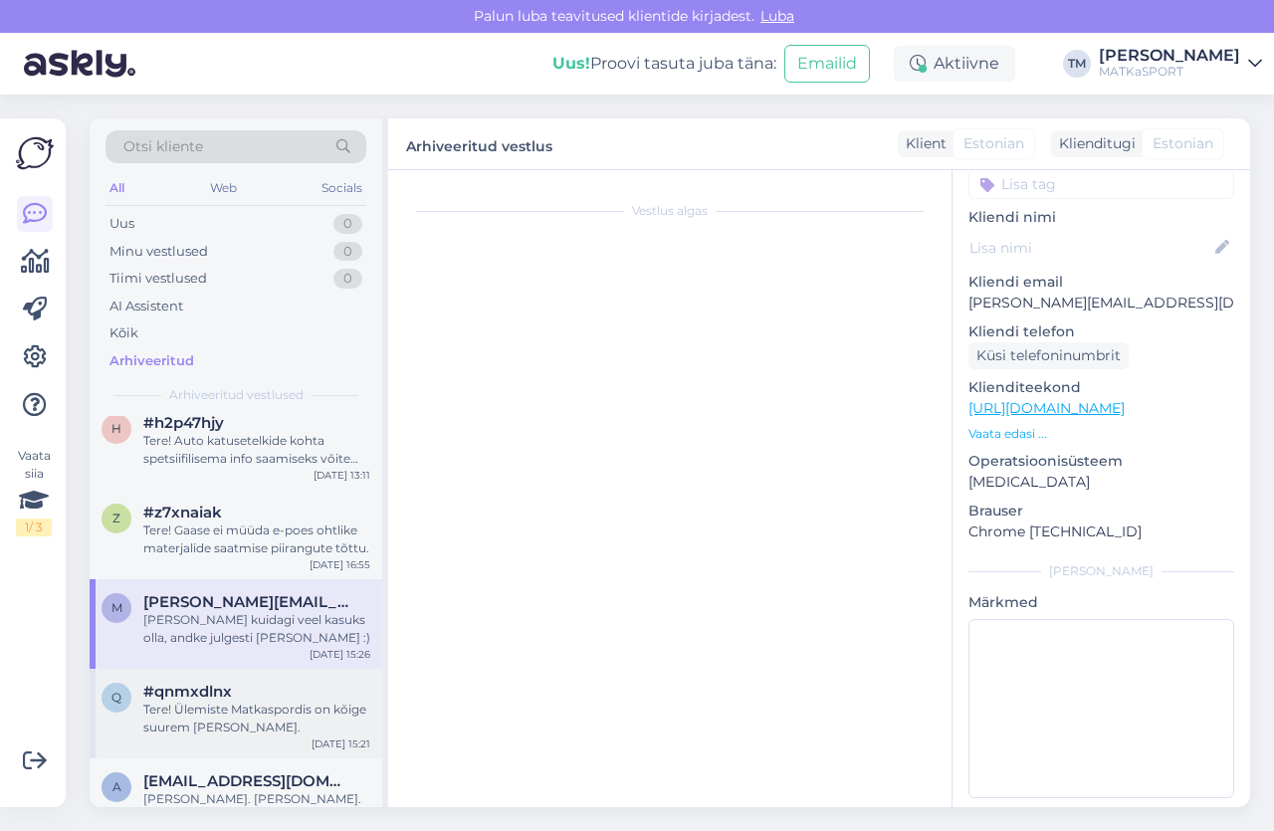
scroll to position [187, 0]
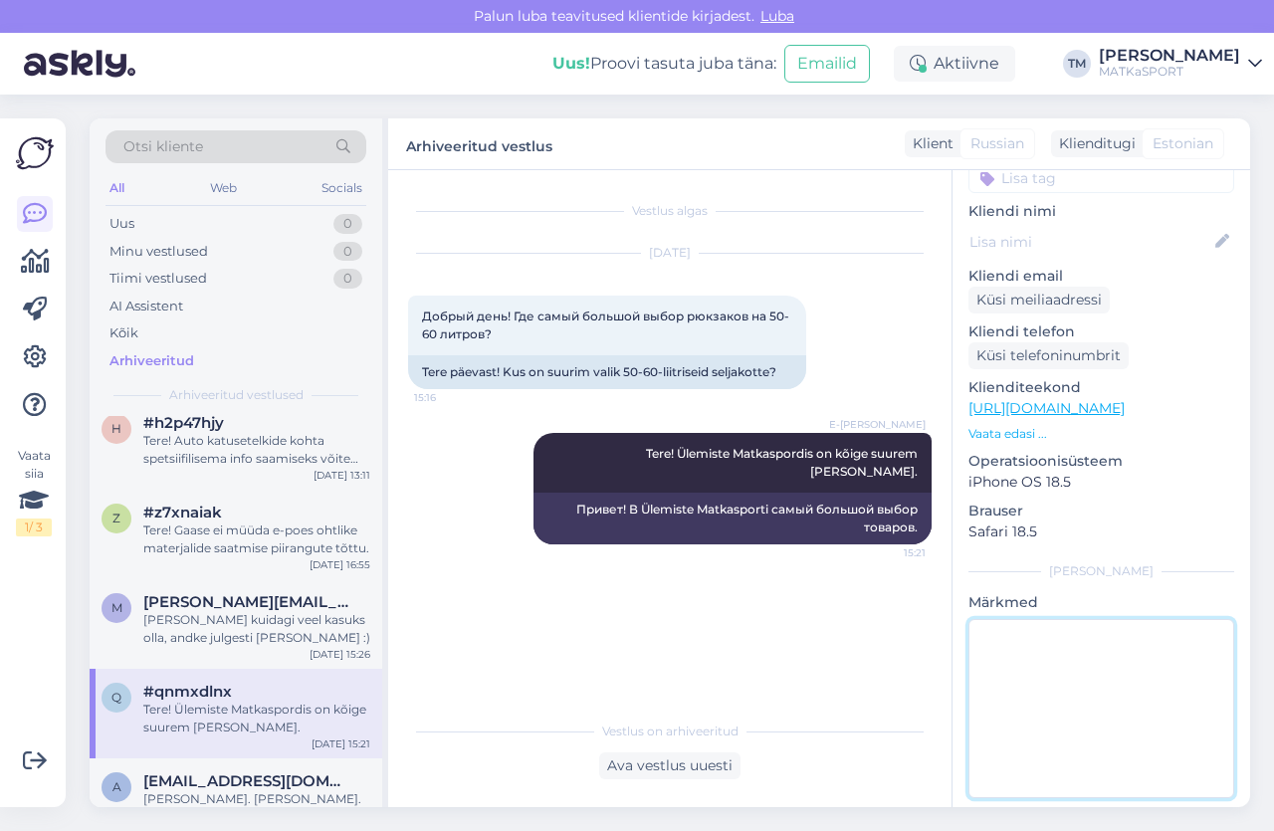
click at [1051, 643] on textarea at bounding box center [1101, 708] width 266 height 179
